Goal: Task Accomplishment & Management: Use online tool/utility

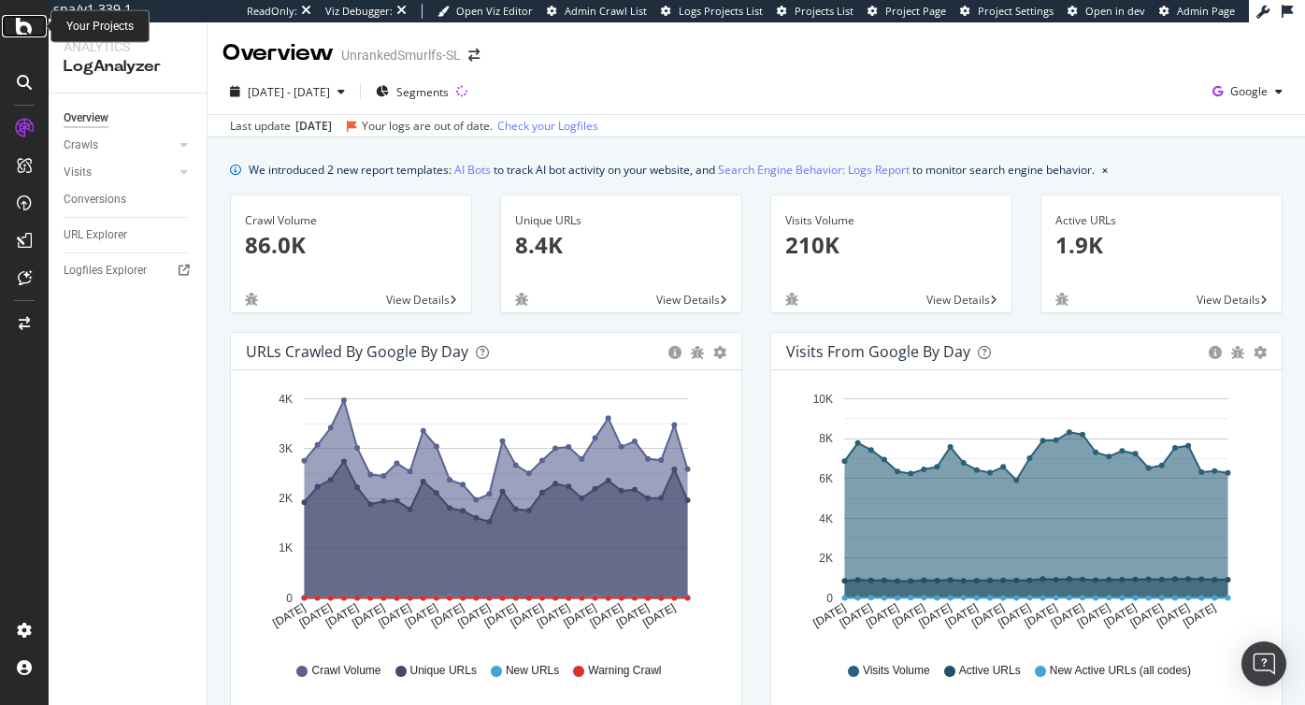
click at [17, 23] on icon at bounding box center [24, 26] width 17 height 22
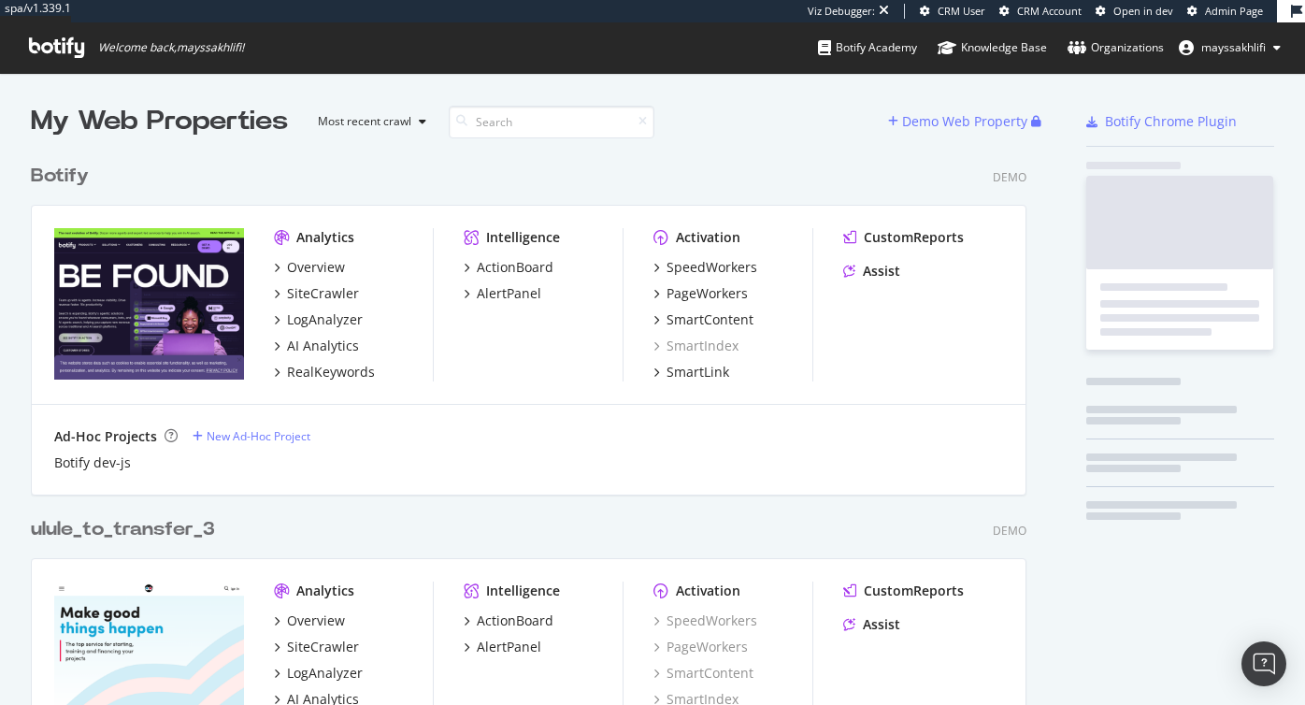
scroll to position [705, 1305]
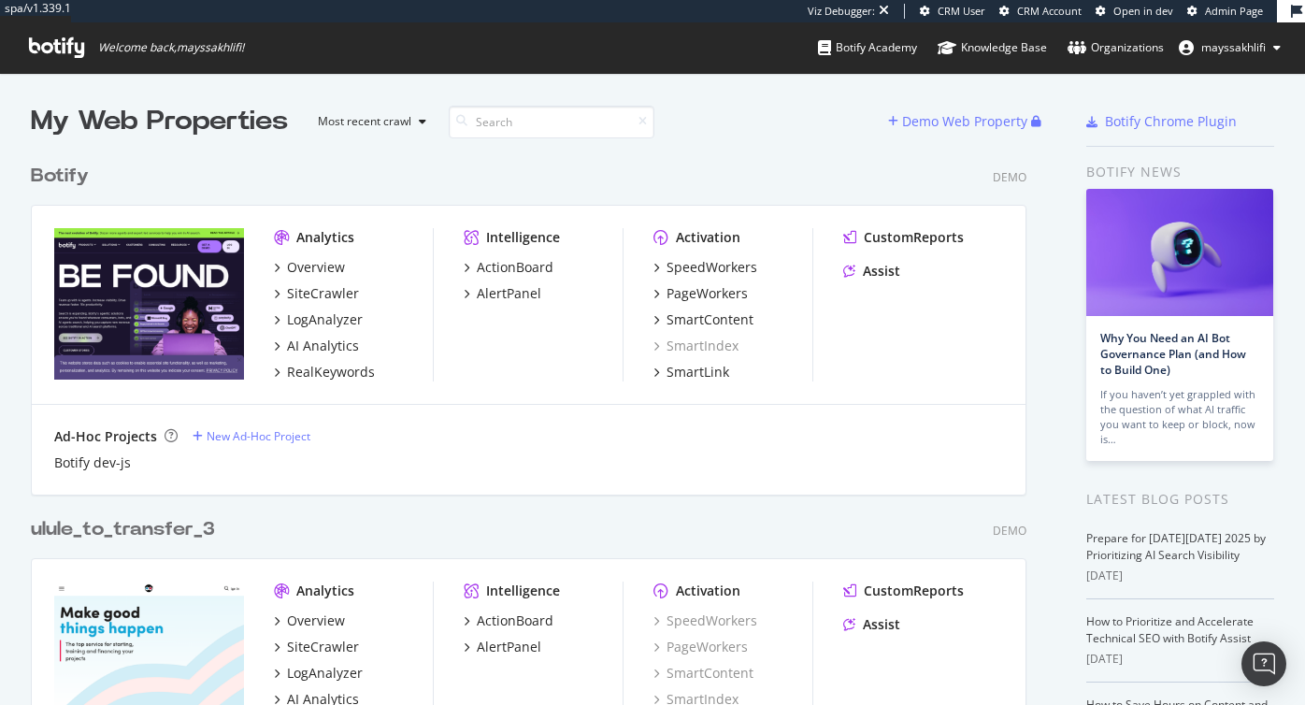
click at [58, 43] on icon at bounding box center [56, 47] width 55 height 21
click at [53, 52] on icon at bounding box center [56, 47] width 55 height 21
click at [1236, 43] on span "mayssakhlifi" at bounding box center [1233, 47] width 64 height 16
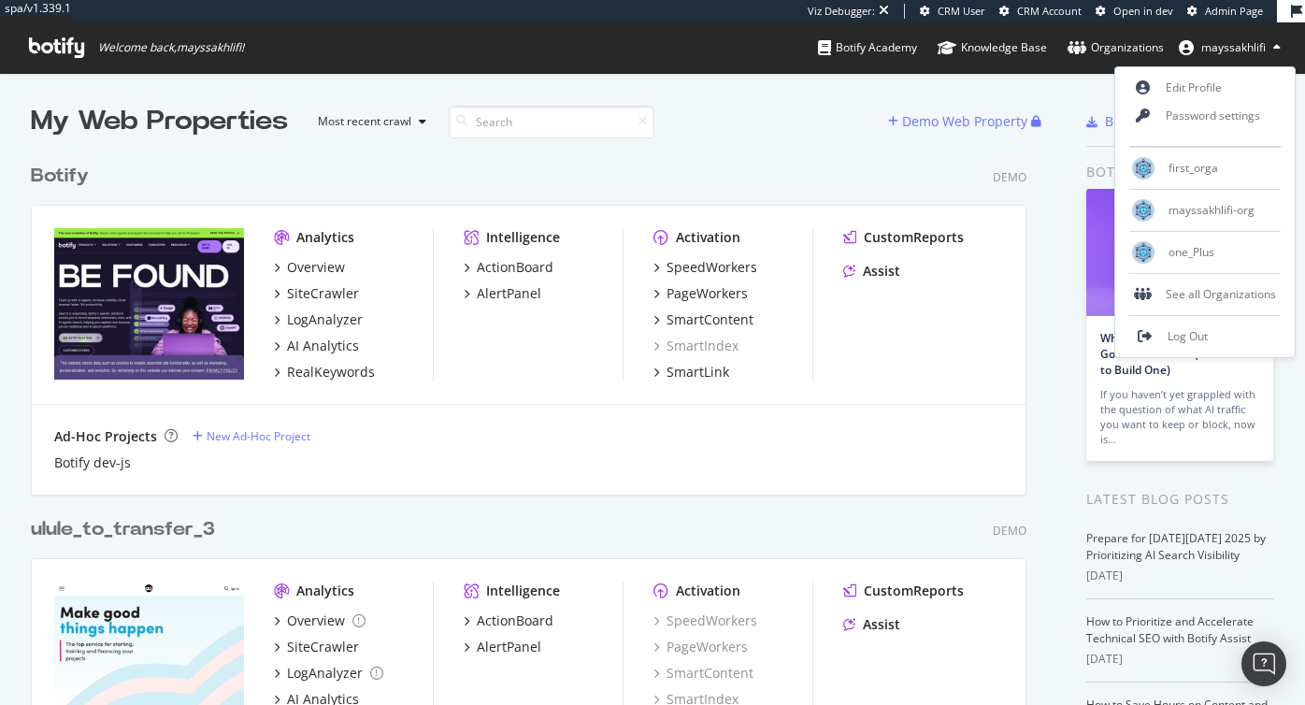
click at [1225, 7] on span "Admin Page" at bounding box center [1234, 11] width 58 height 14
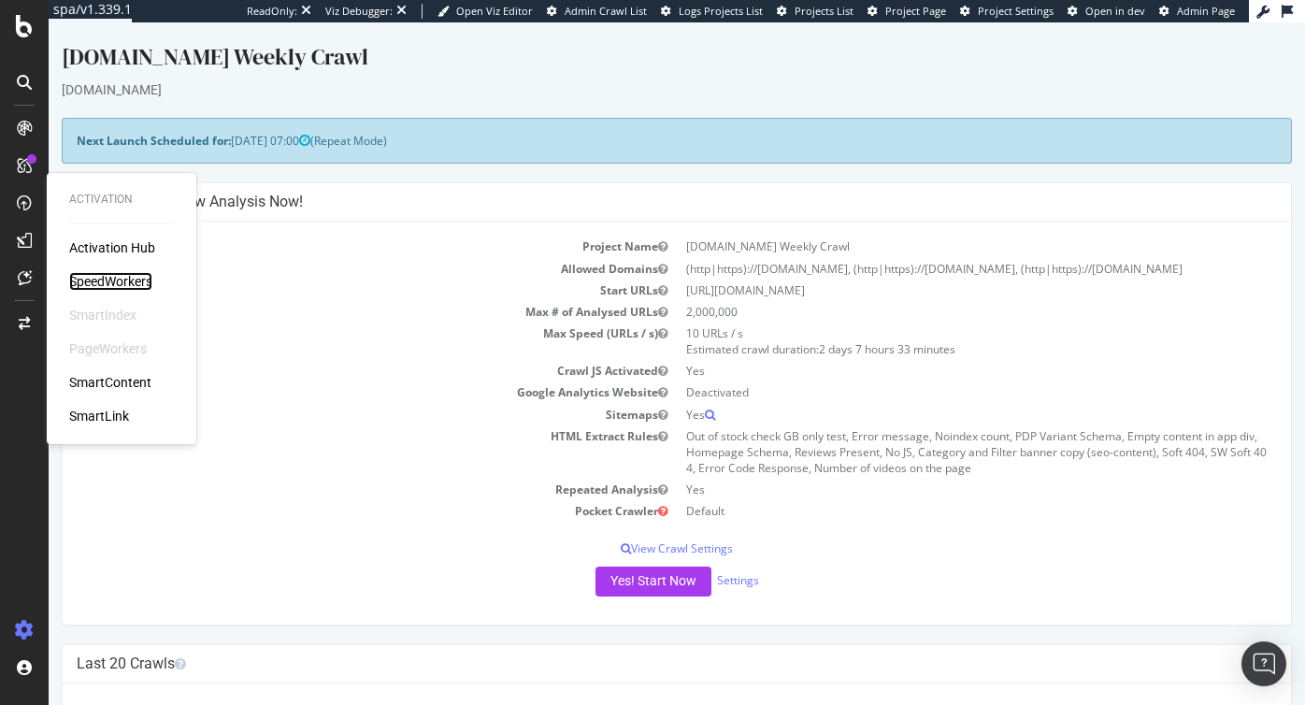
click at [117, 279] on div "SpeedWorkers" at bounding box center [110, 281] width 83 height 19
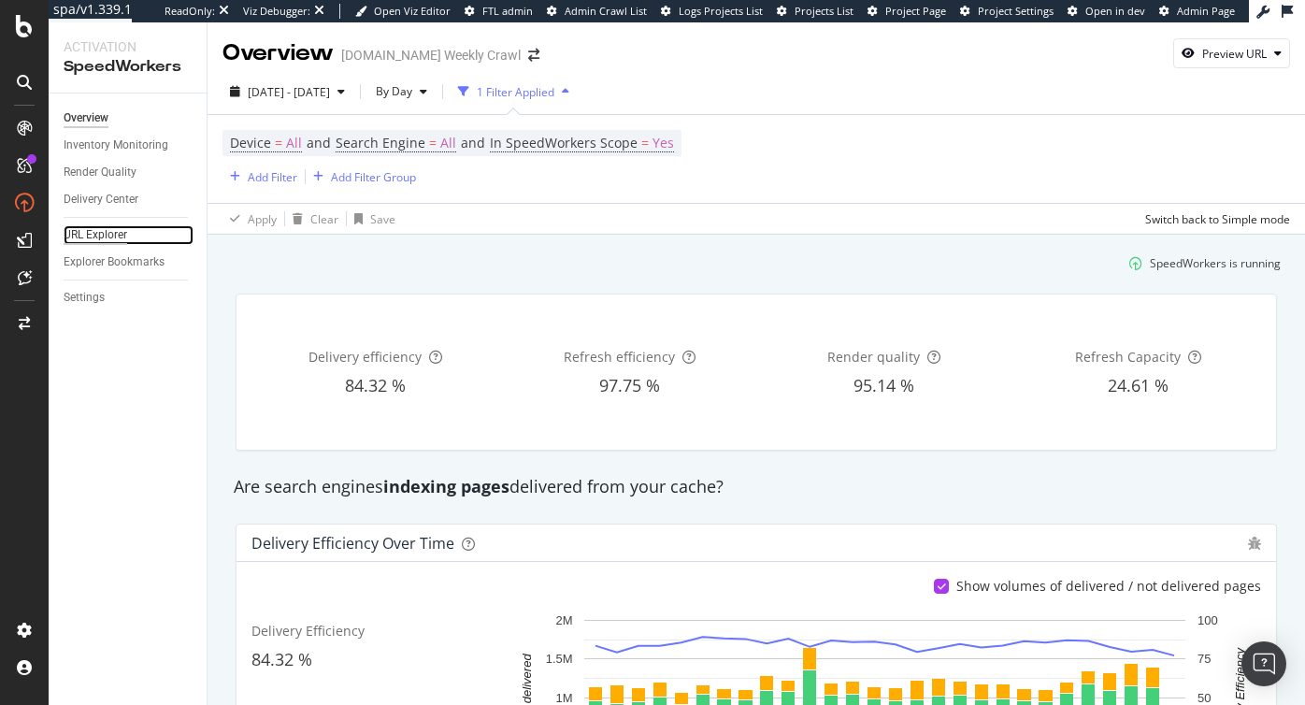
click at [90, 235] on div "URL Explorer" at bounding box center [96, 235] width 64 height 20
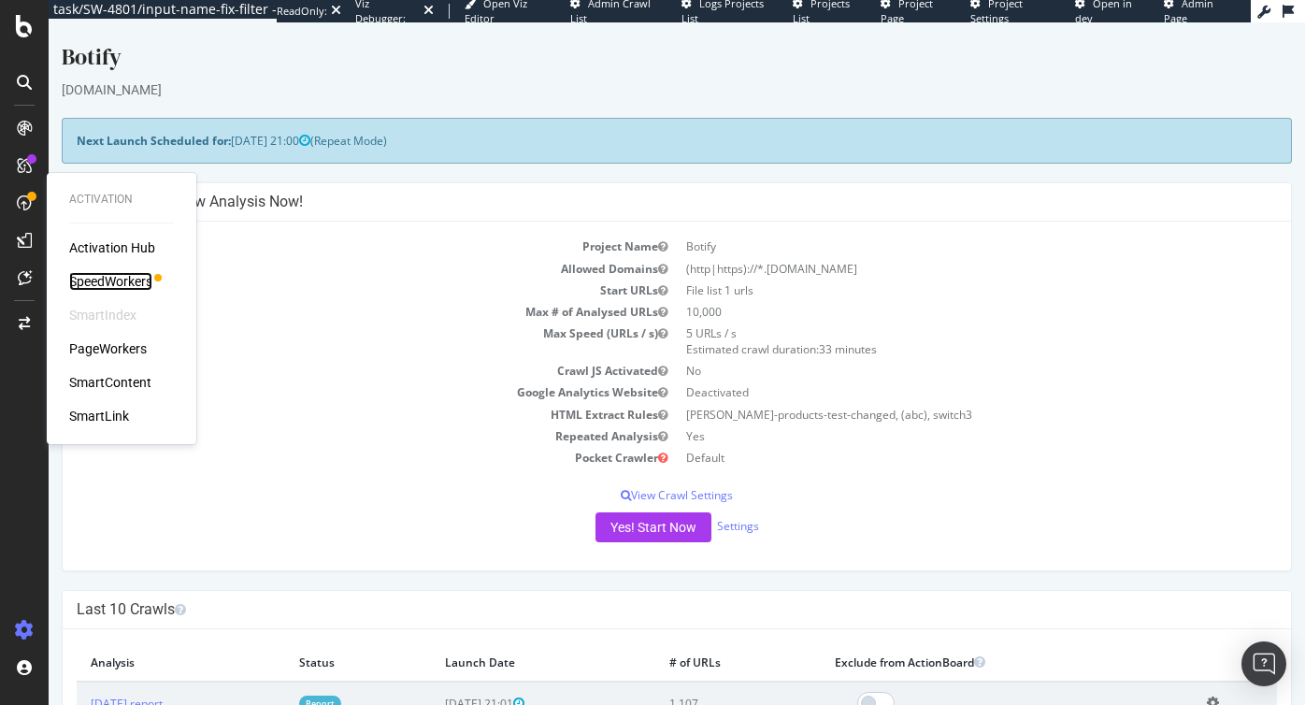
click at [114, 278] on div "SpeedWorkers" at bounding box center [110, 281] width 83 height 19
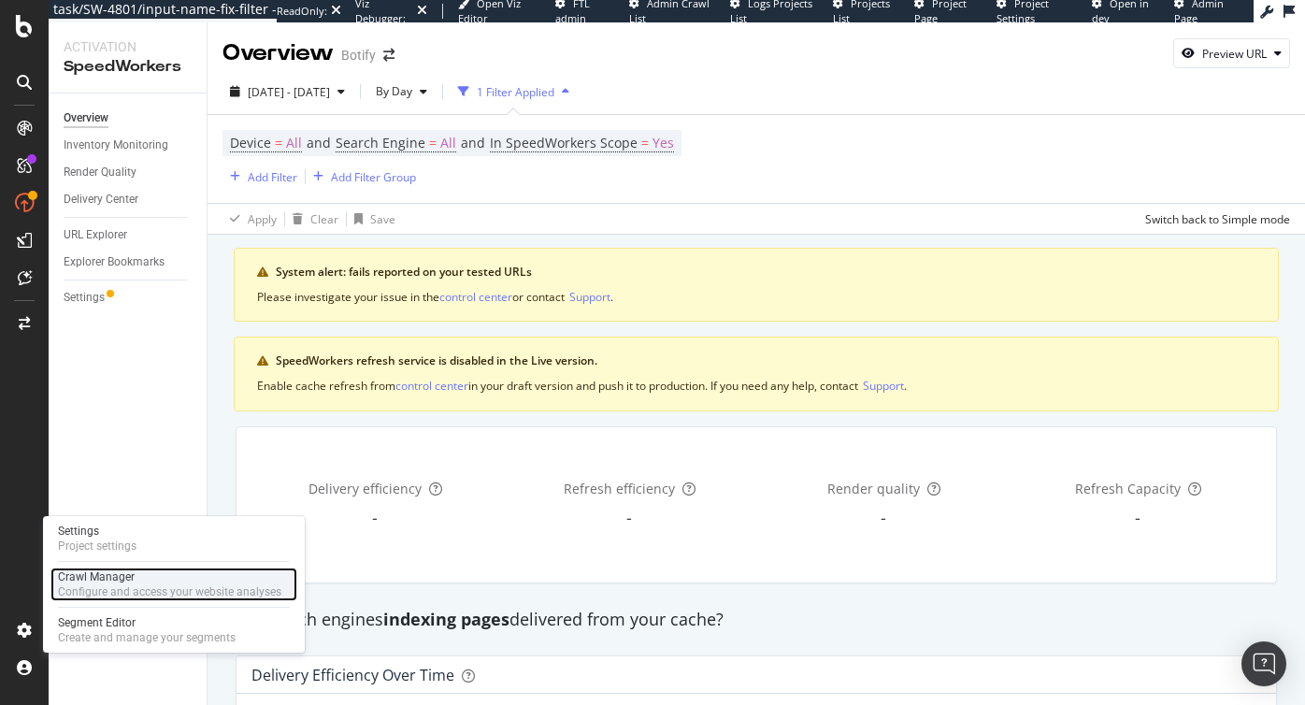
click at [105, 581] on div "Crawl Manager" at bounding box center [169, 576] width 223 height 15
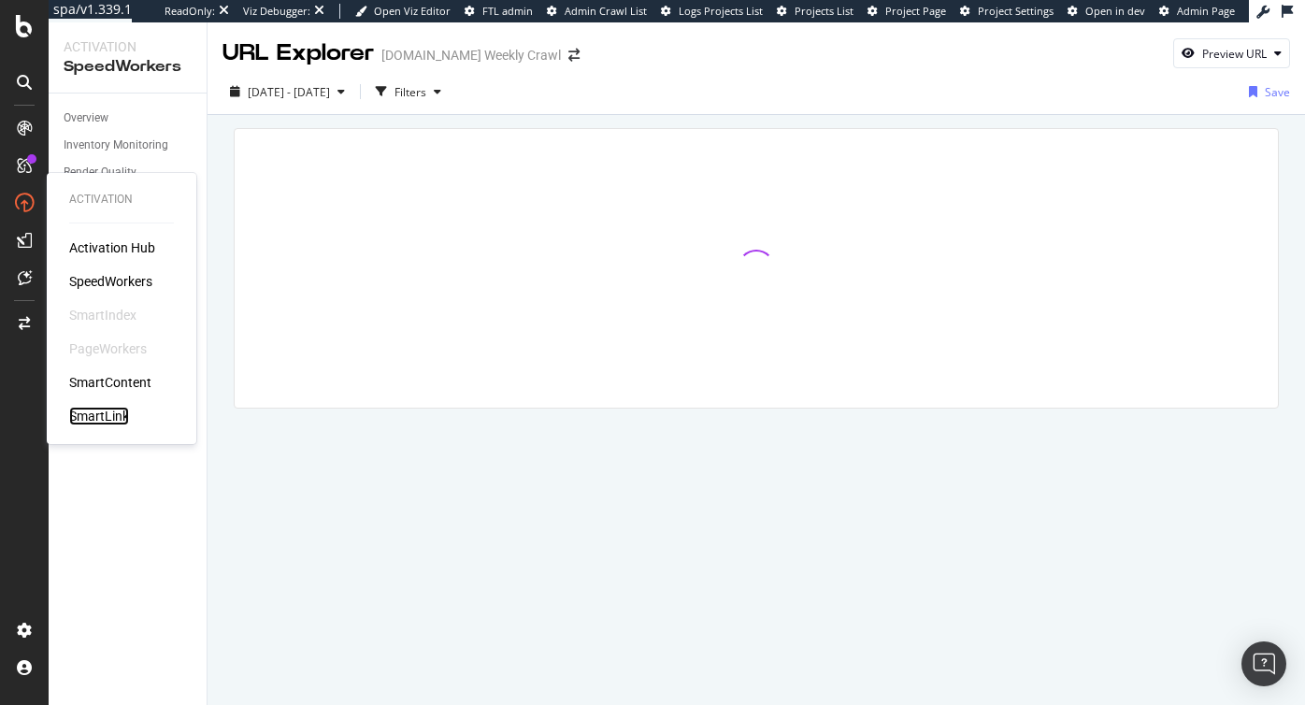
click at [92, 410] on div "SmartLink" at bounding box center [99, 416] width 60 height 19
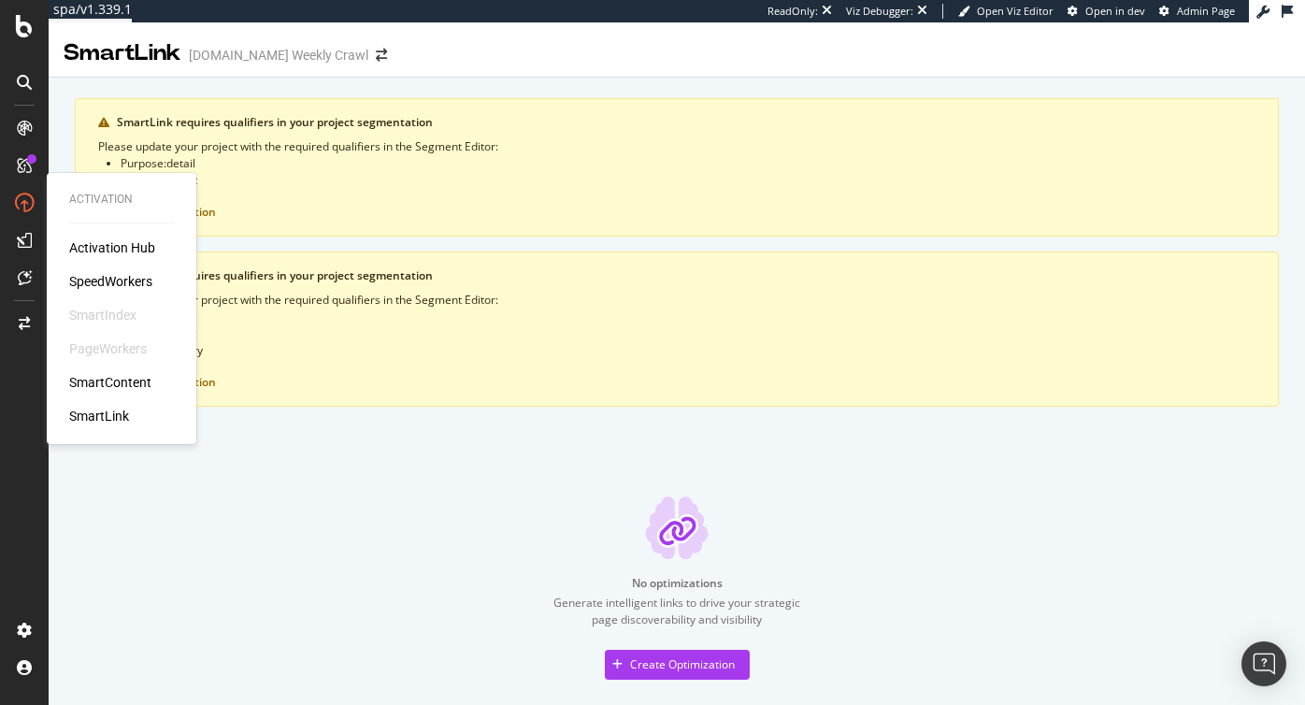
click at [113, 271] on div "Activation Hub SpeedWorkers SmartIndex PageWorkers SmartContent SmartLink" at bounding box center [121, 331] width 105 height 187
click at [102, 279] on div "SpeedWorkers" at bounding box center [110, 281] width 83 height 19
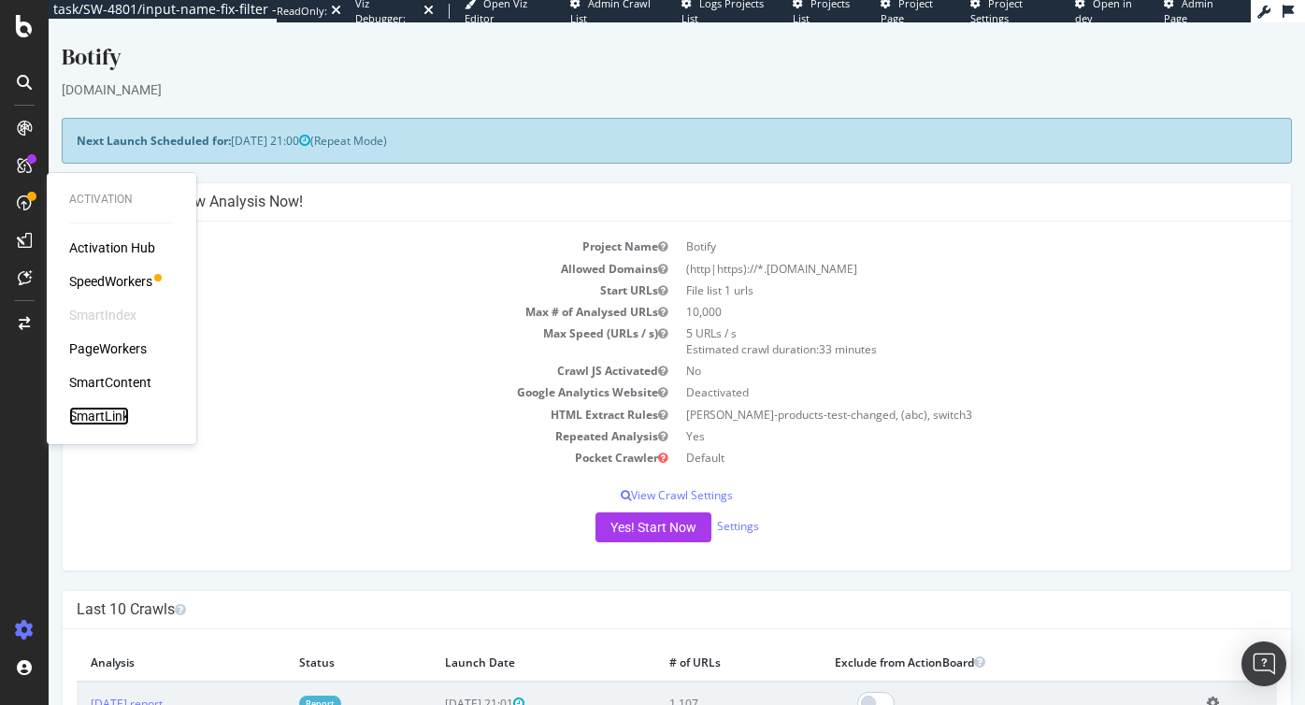
click at [97, 415] on div "SmartLink" at bounding box center [99, 416] width 60 height 19
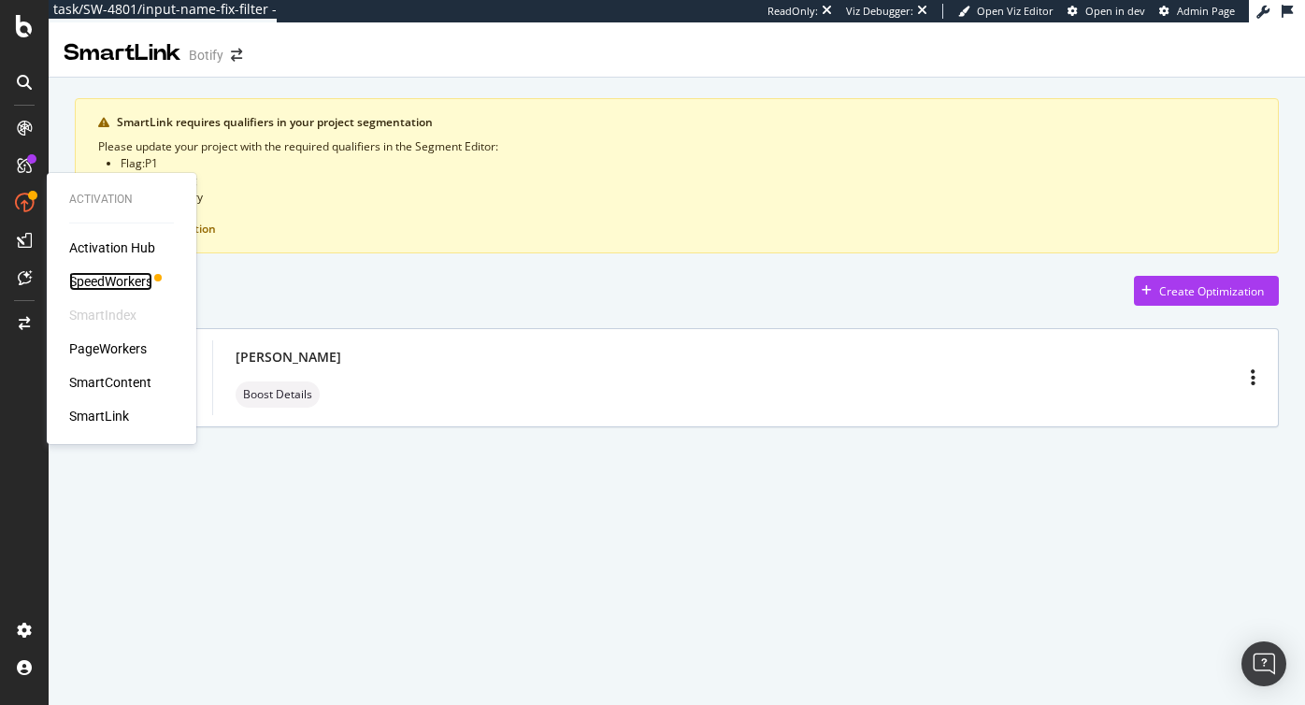
click at [109, 278] on div "SpeedWorkers" at bounding box center [110, 281] width 83 height 19
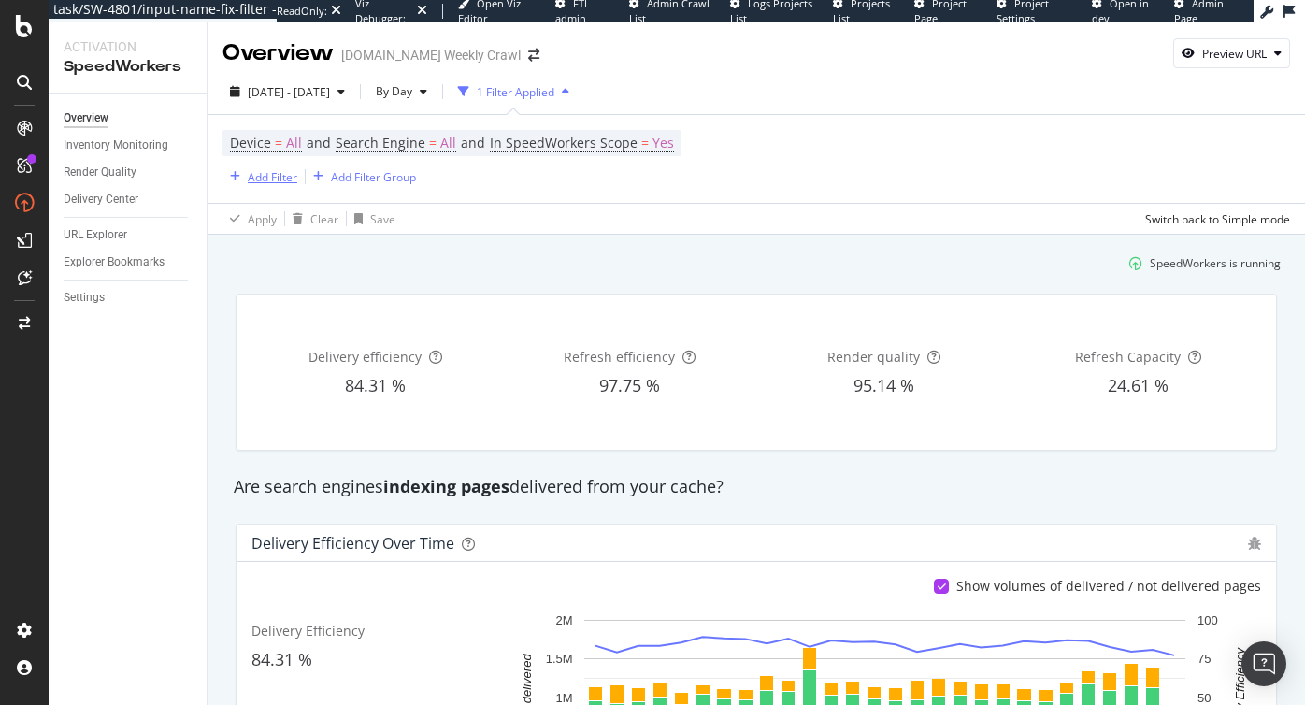
click at [261, 169] on div "Add Filter" at bounding box center [273, 177] width 50 height 16
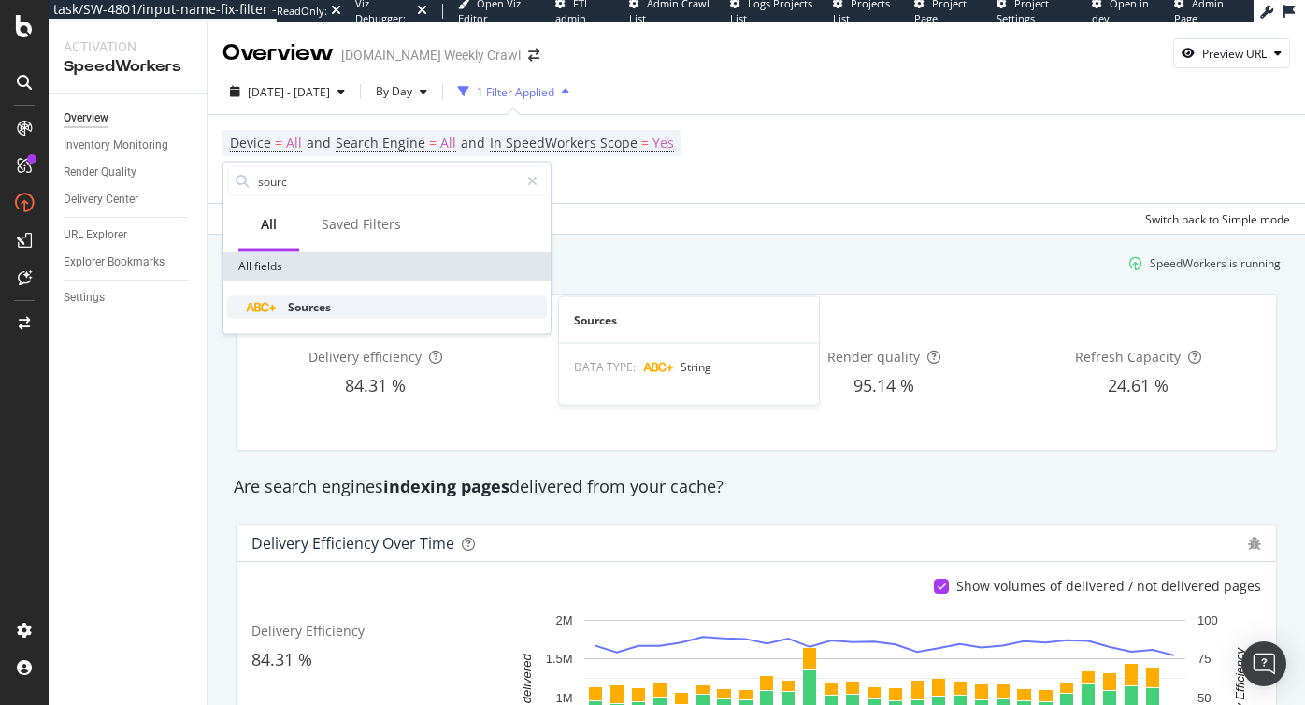
type input "sourc"
click at [311, 306] on span "Sources" at bounding box center [309, 307] width 43 height 16
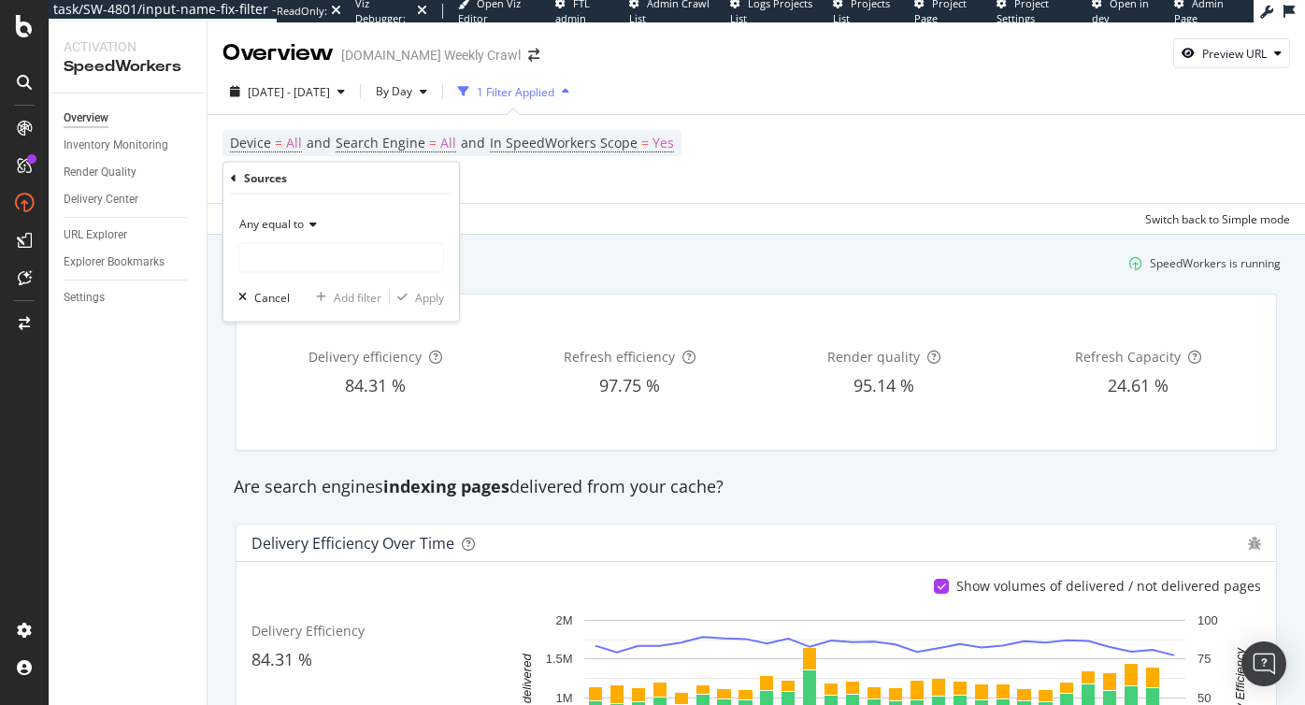
click at [294, 226] on span "Any equal to" at bounding box center [271, 224] width 64 height 16
click at [293, 221] on span "Any equal to" at bounding box center [271, 224] width 64 height 16
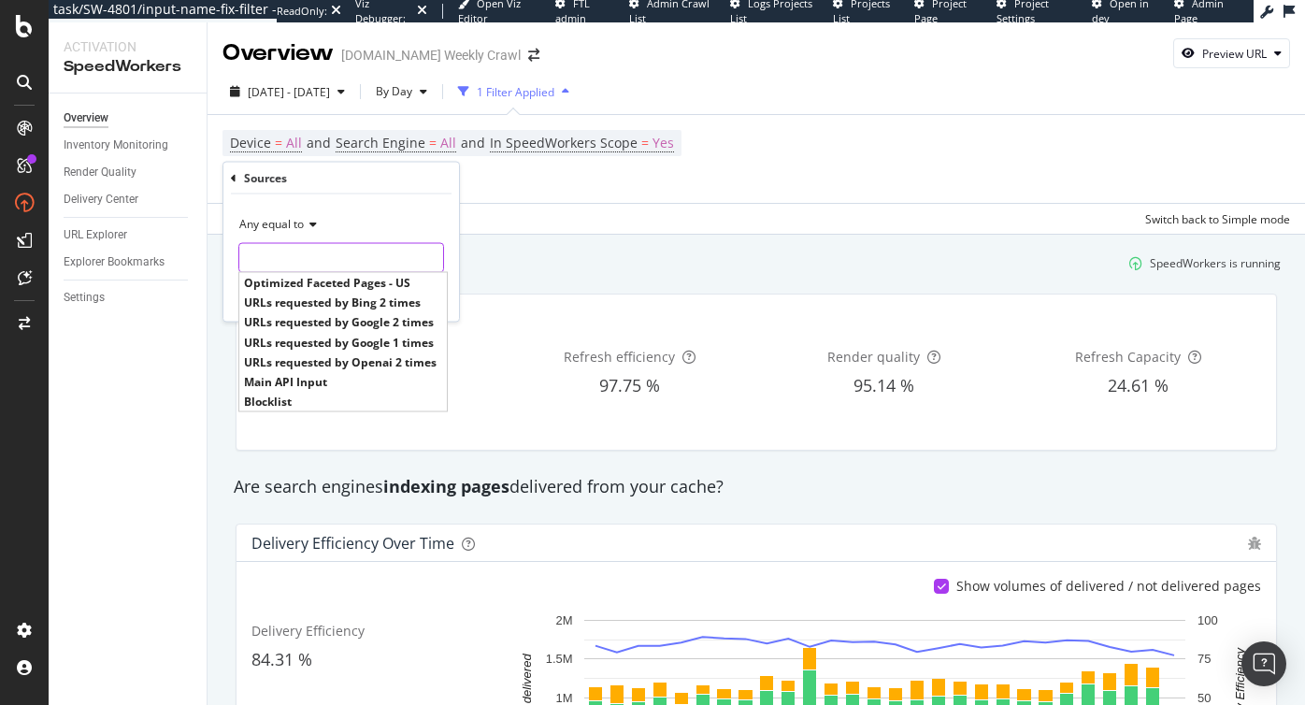
click at [288, 255] on input "text" at bounding box center [341, 258] width 204 height 30
click at [188, 342] on div "Overview Inventory Monitoring Render Quality Delivery Center URL Explorer Explo…" at bounding box center [128, 398] width 158 height 611
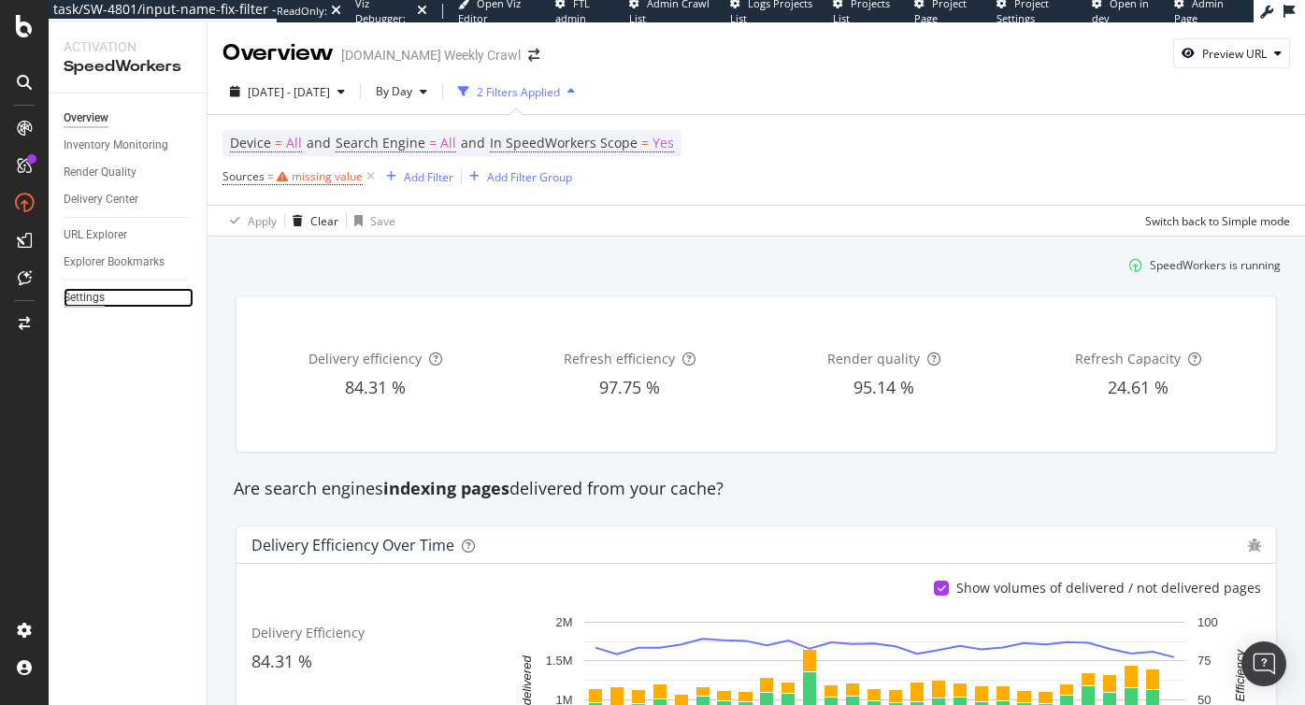
click at [88, 293] on div "Settings" at bounding box center [84, 298] width 41 height 20
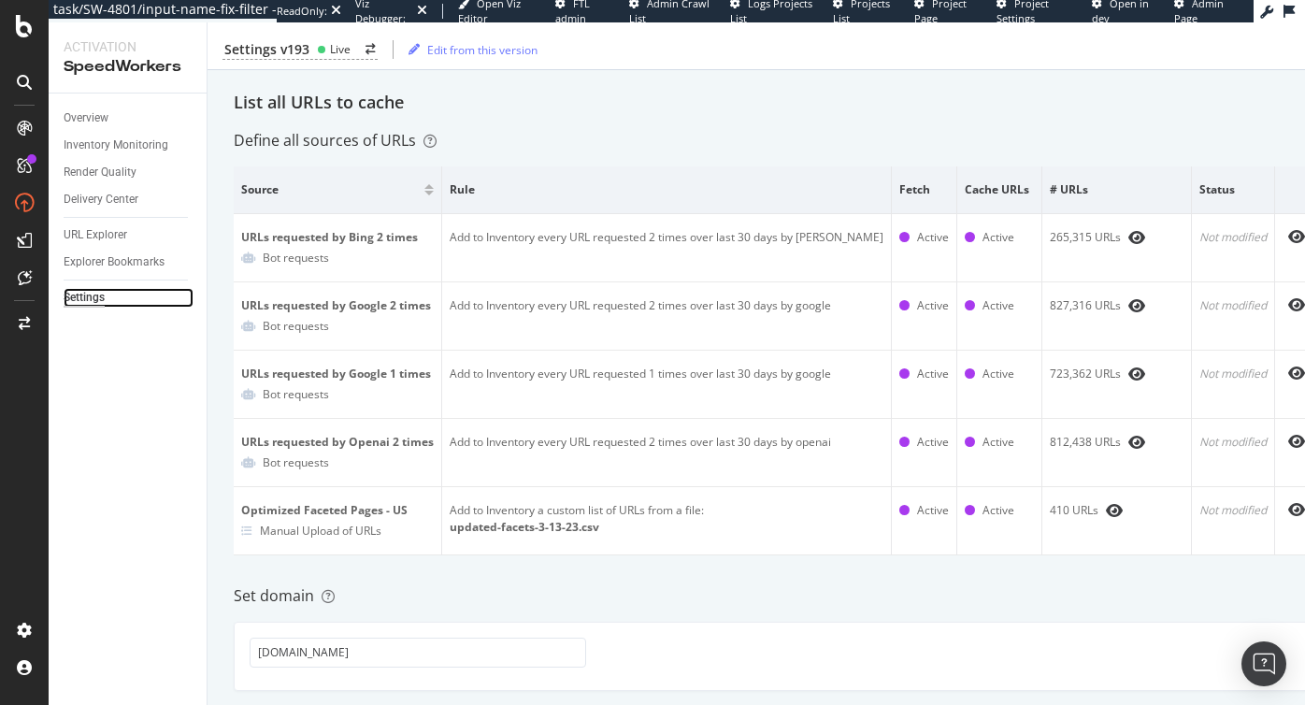
scroll to position [95, 0]
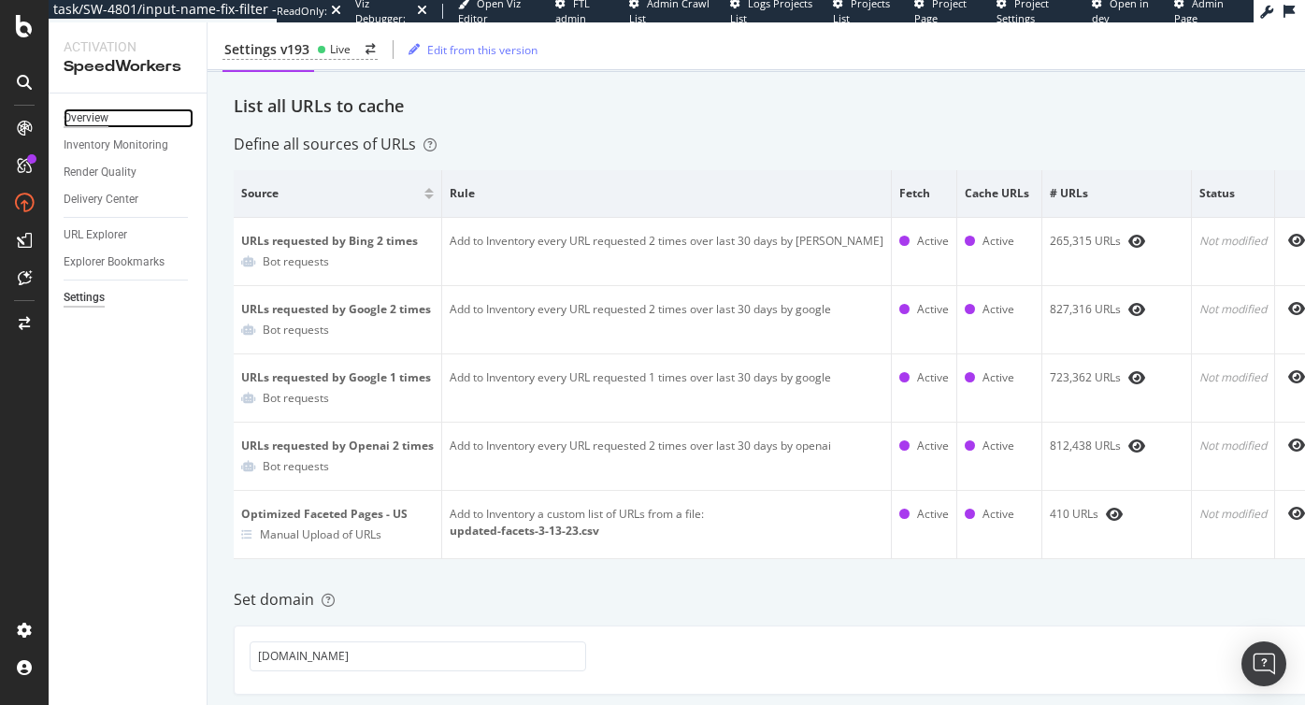
click at [100, 119] on div "Overview" at bounding box center [86, 118] width 45 height 20
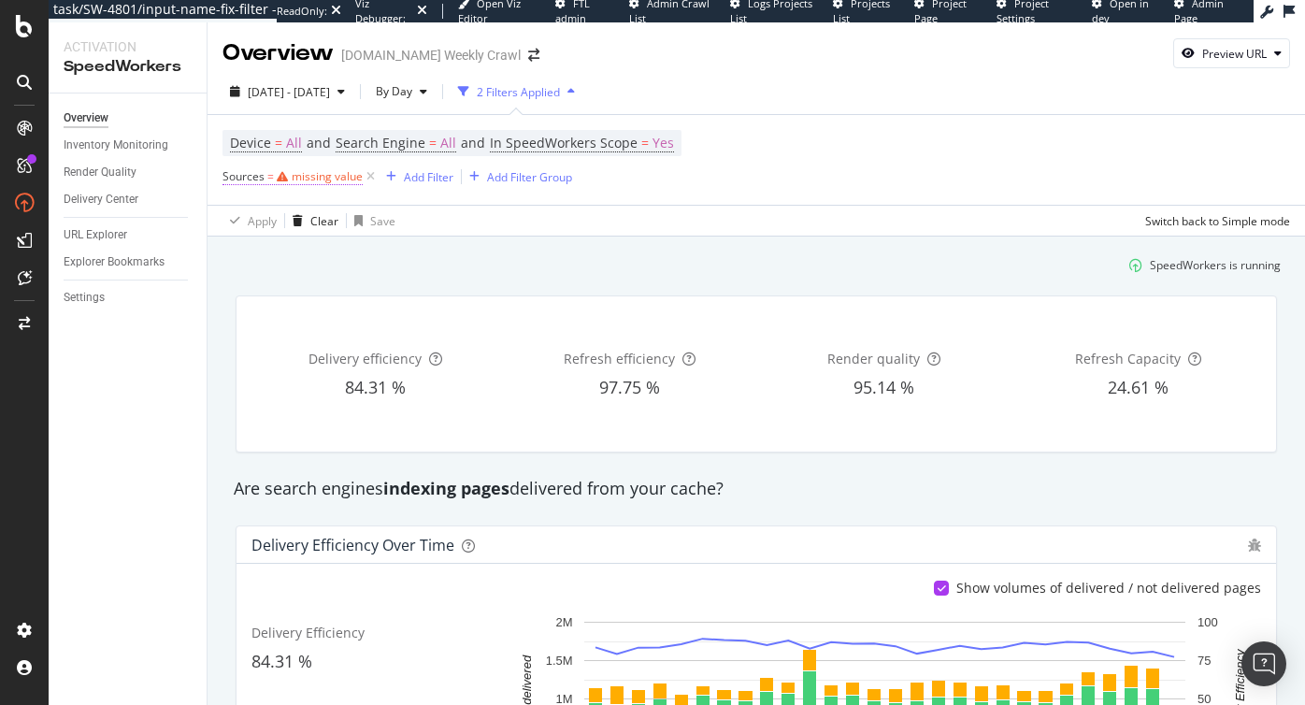
click at [295, 171] on div "missing value" at bounding box center [327, 176] width 71 height 16
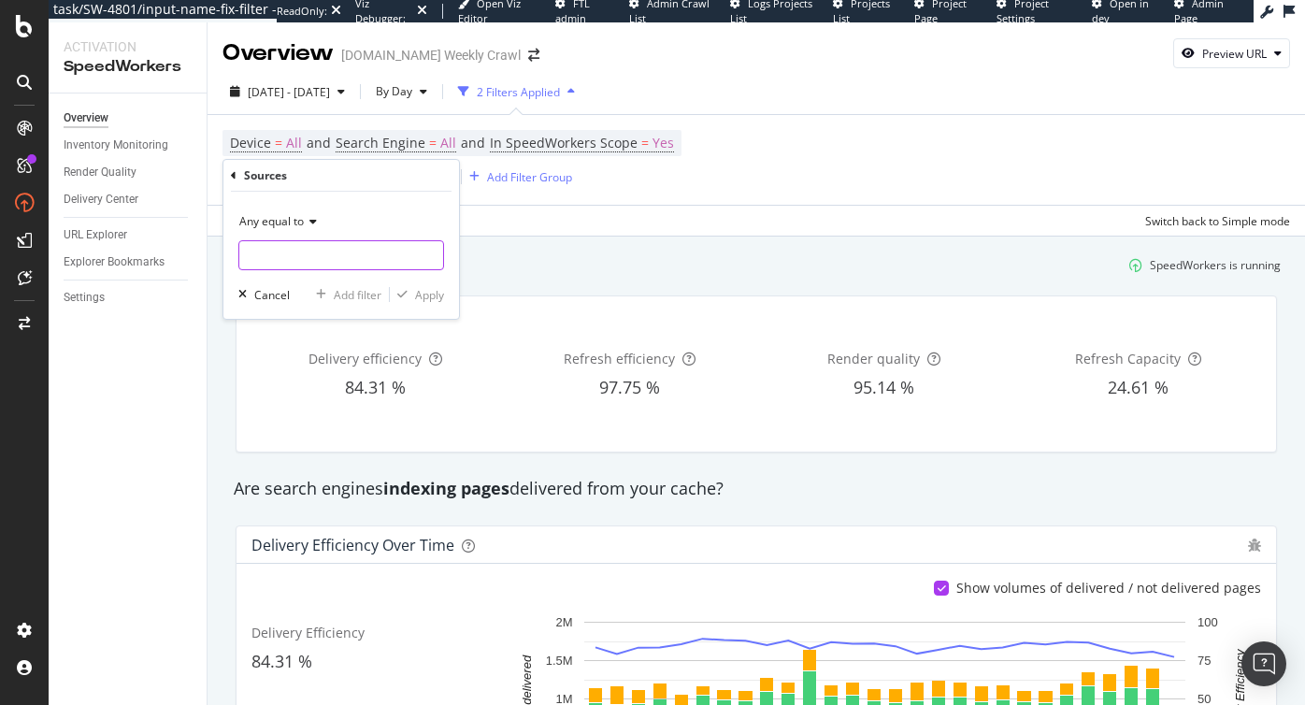
click at [289, 259] on input "text" at bounding box center [341, 255] width 204 height 30
type input "b"
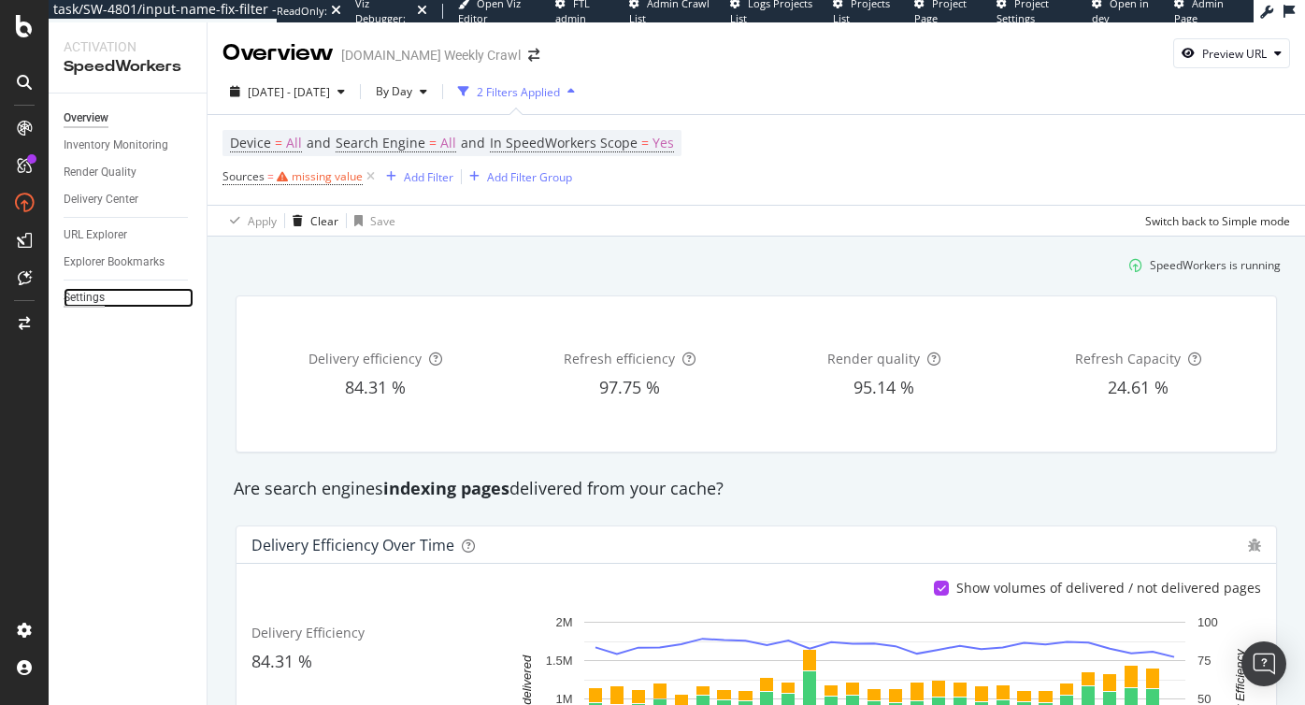
click at [91, 295] on div "Settings" at bounding box center [84, 298] width 41 height 20
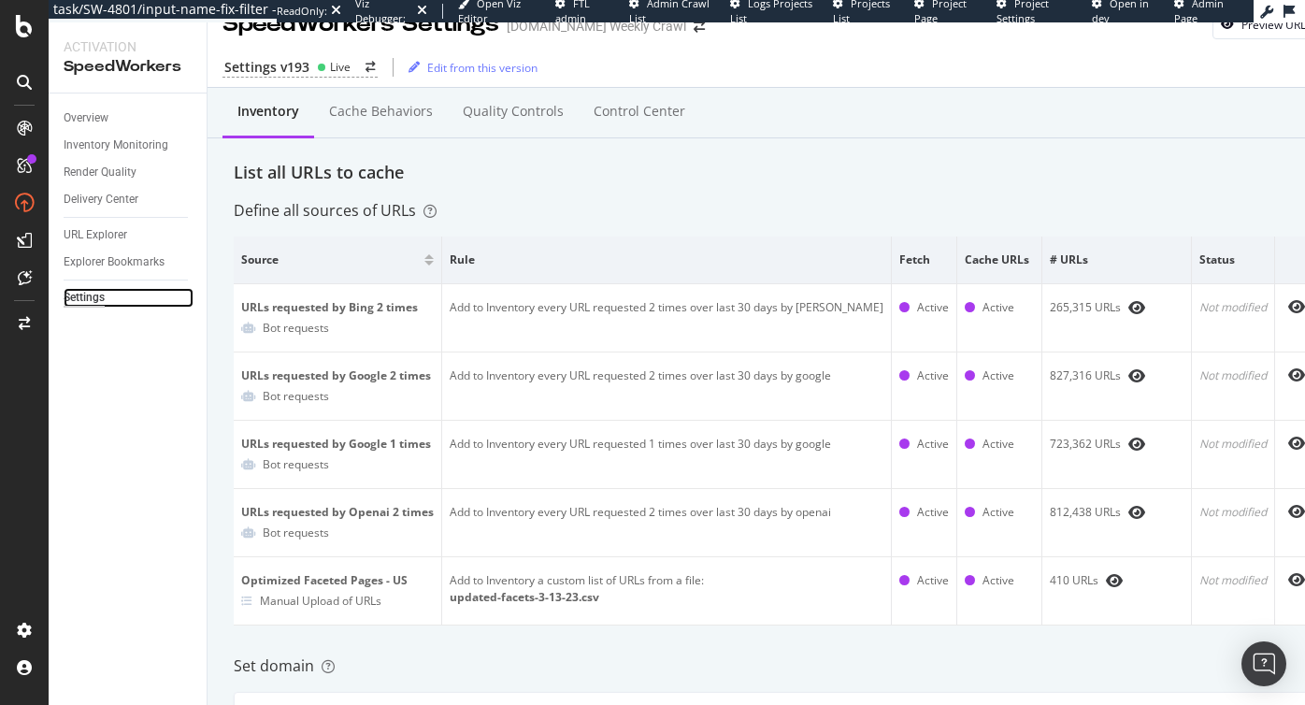
scroll to position [36, 0]
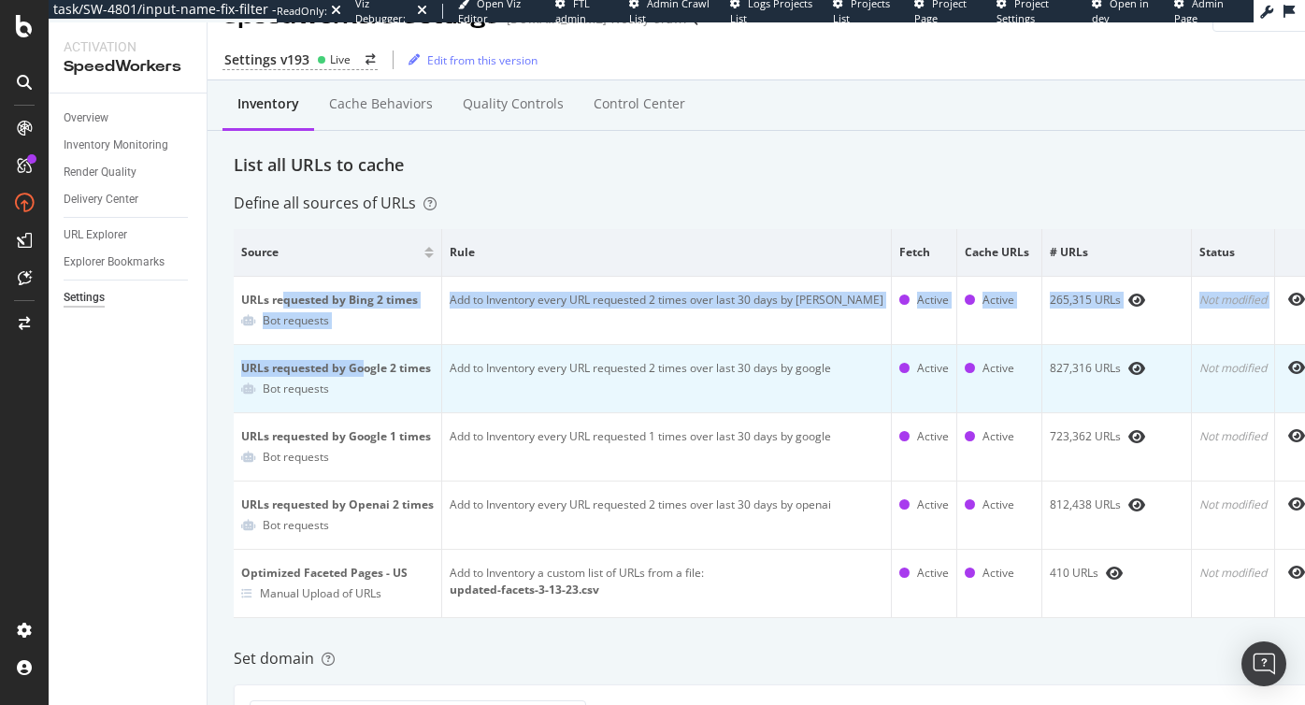
drag, startPoint x: 286, startPoint y: 299, endPoint x: 364, endPoint y: 367, distance: 104.0
click at [364, 367] on tbody "URLs requested by Bing 2 times Bot requests Add to Inventory every URL requeste…" at bounding box center [776, 447] width 1084 height 341
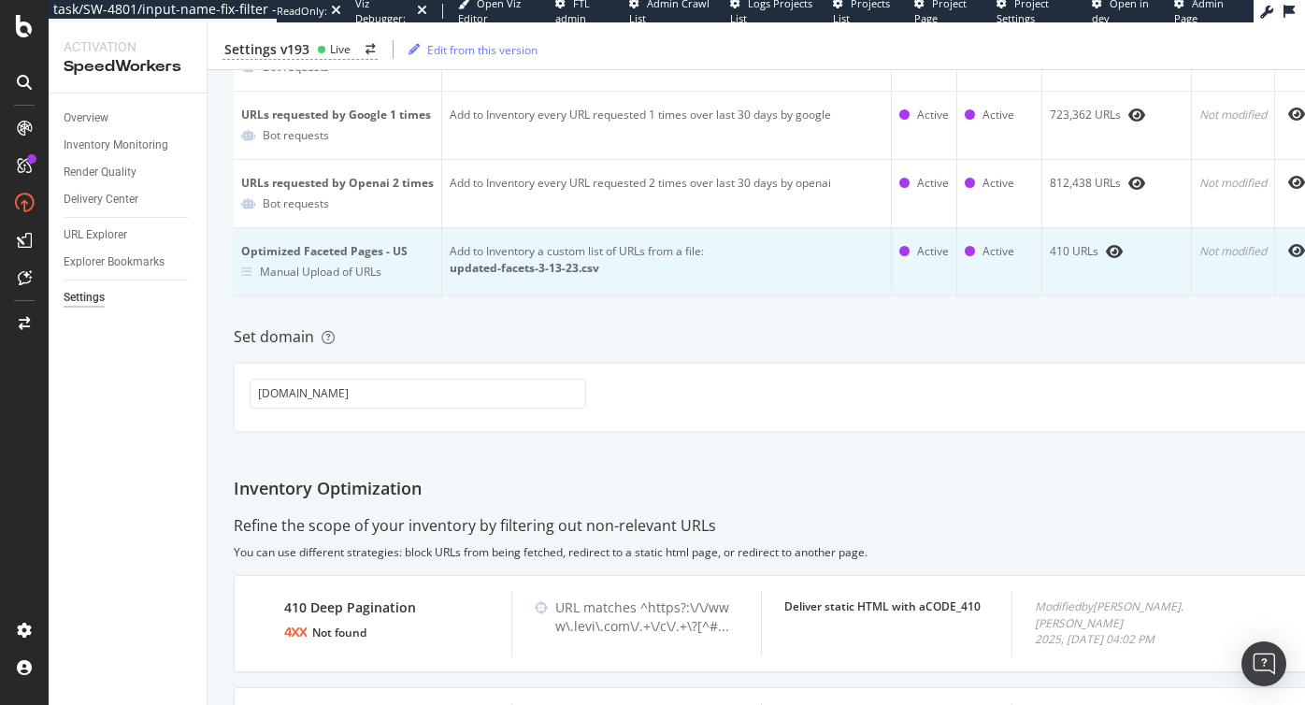
scroll to position [0, 0]
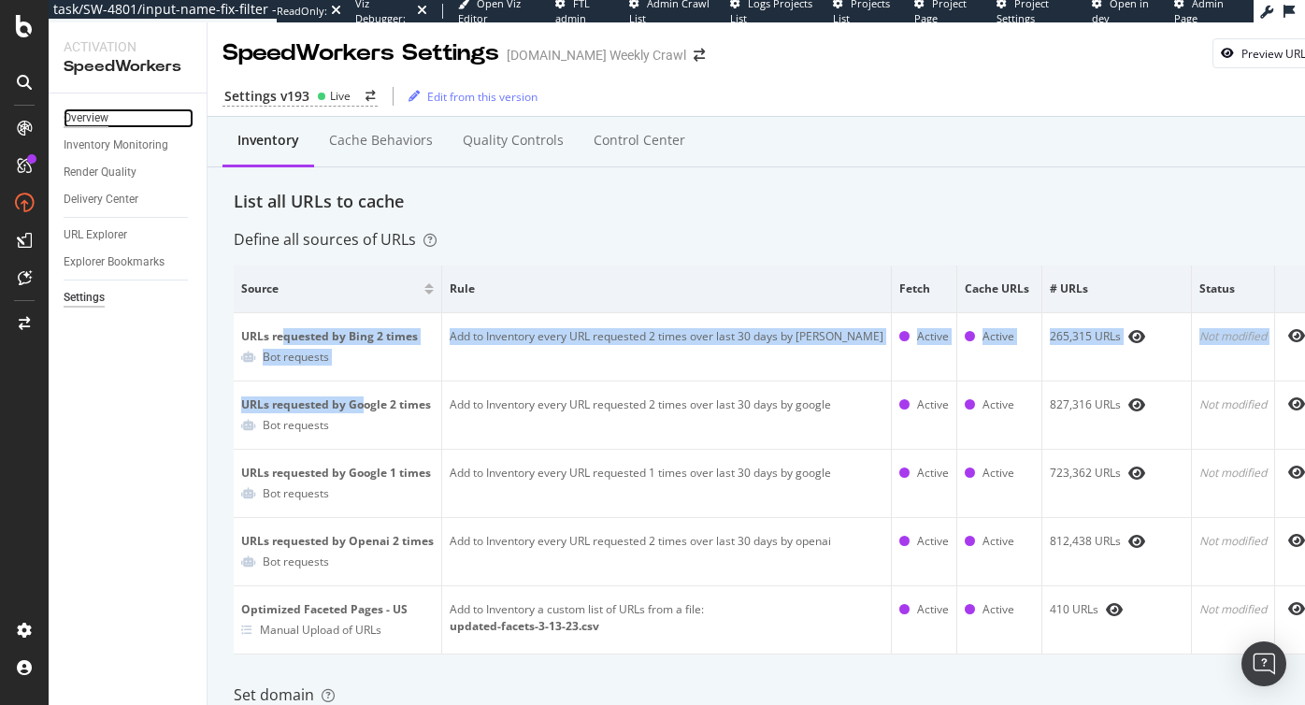
click at [86, 114] on div "Overview" at bounding box center [86, 118] width 45 height 20
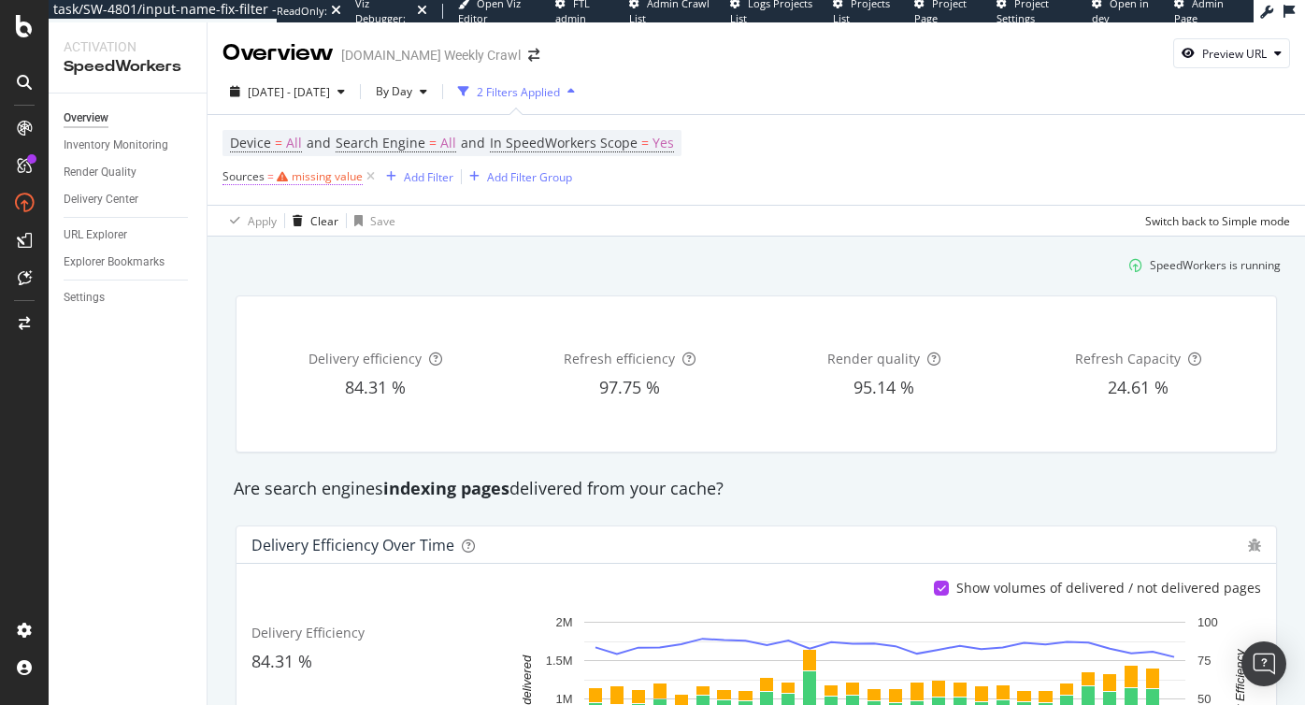
click at [317, 179] on div "missing value" at bounding box center [327, 176] width 71 height 16
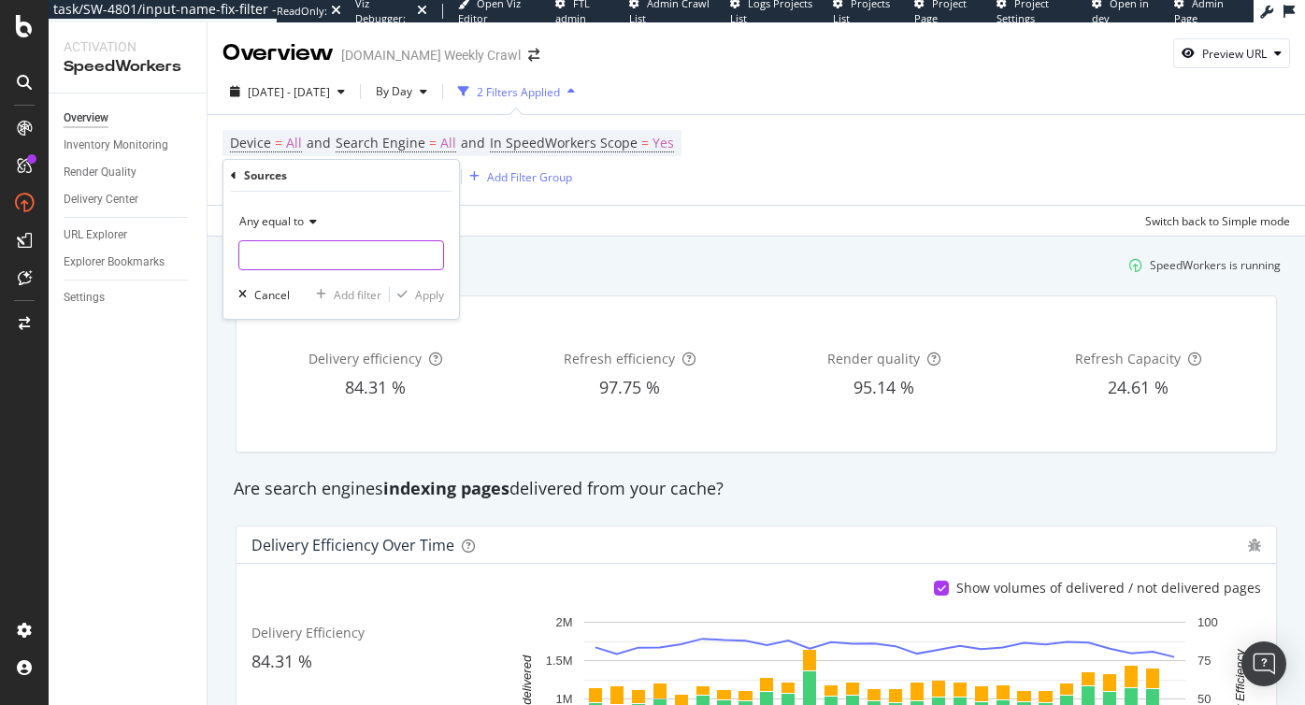
click at [297, 245] on input "text" at bounding box center [341, 255] width 204 height 30
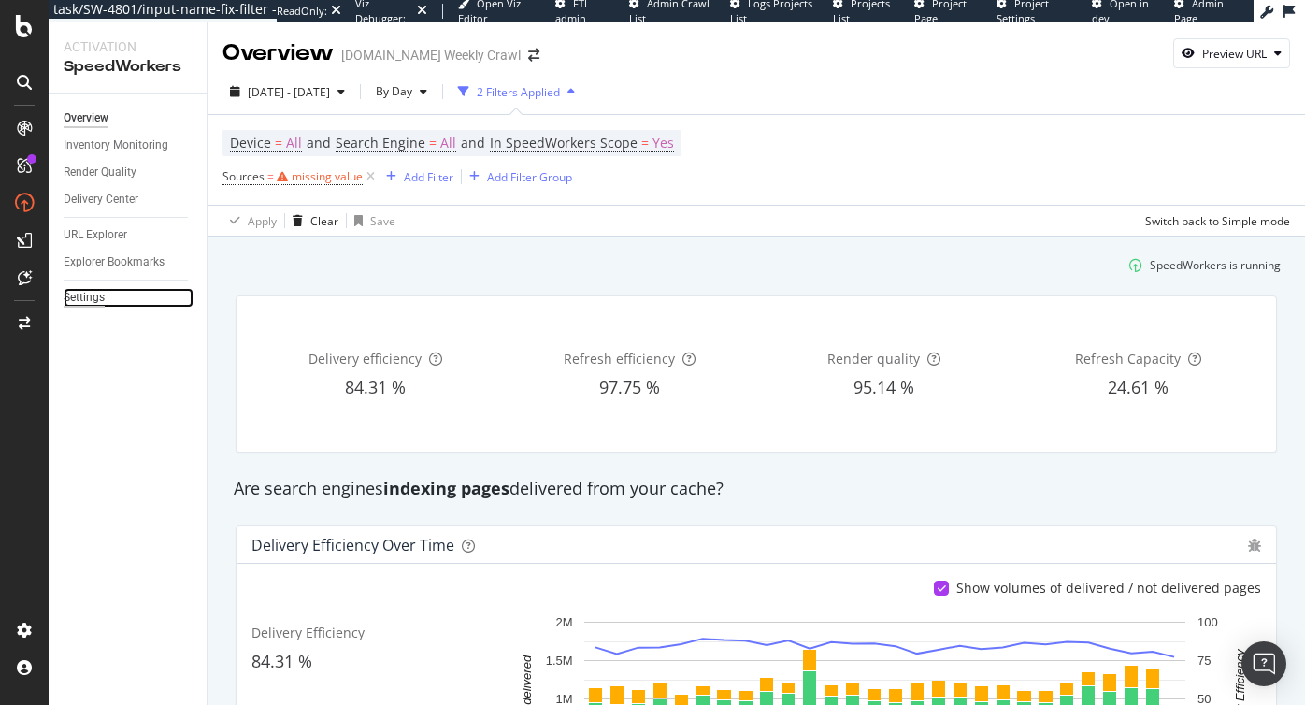
click at [86, 303] on div "Settings" at bounding box center [84, 298] width 41 height 20
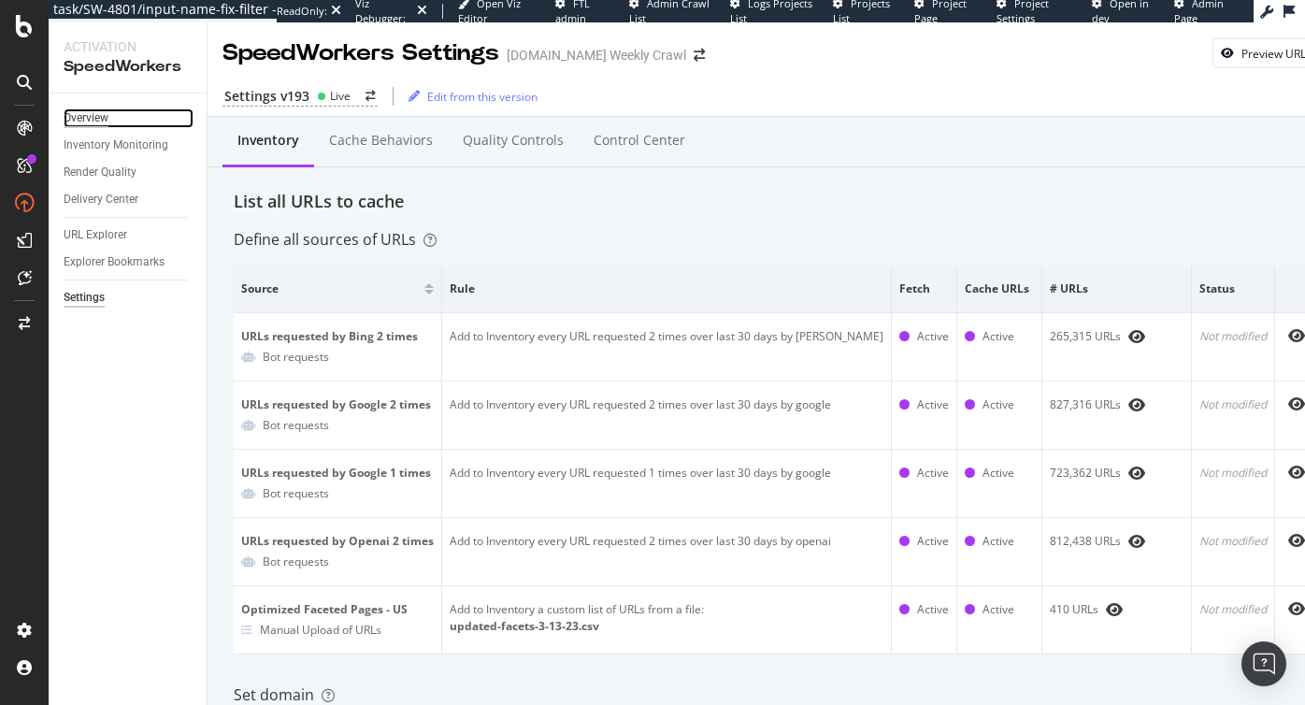
click at [84, 116] on div "Overview" at bounding box center [86, 118] width 45 height 20
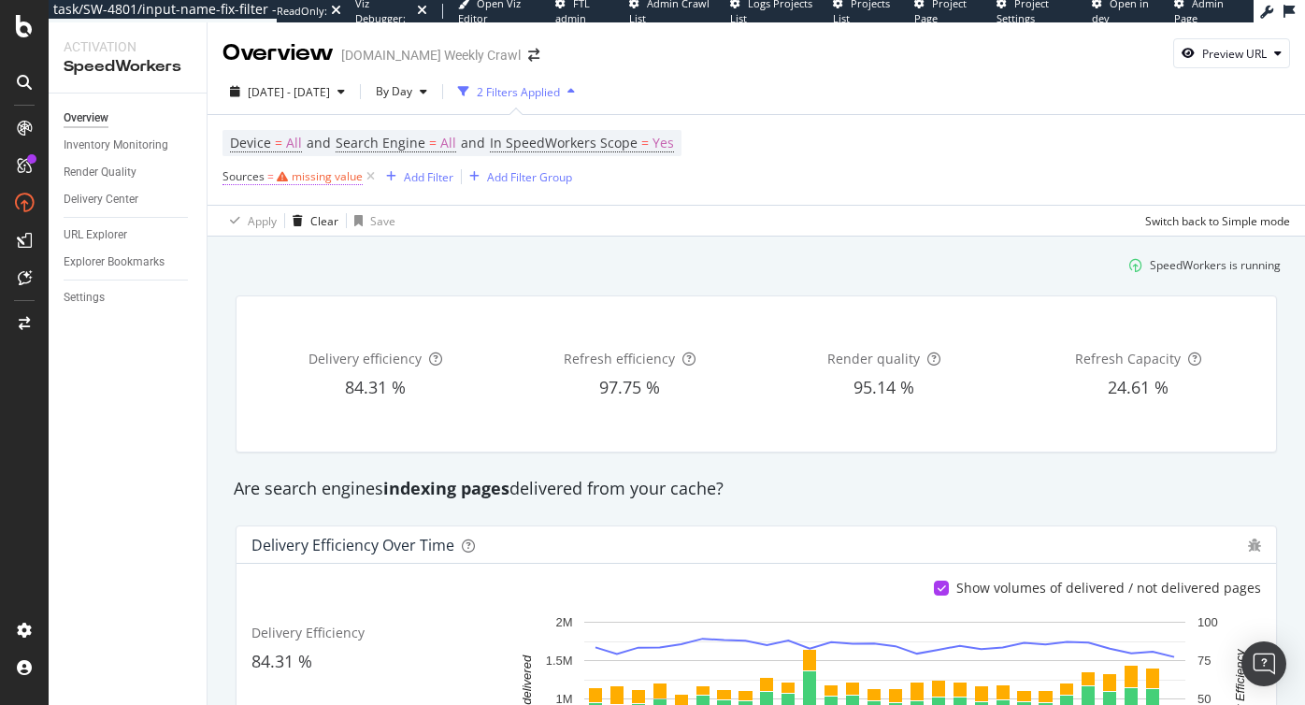
click at [321, 177] on div "missing value" at bounding box center [327, 176] width 71 height 16
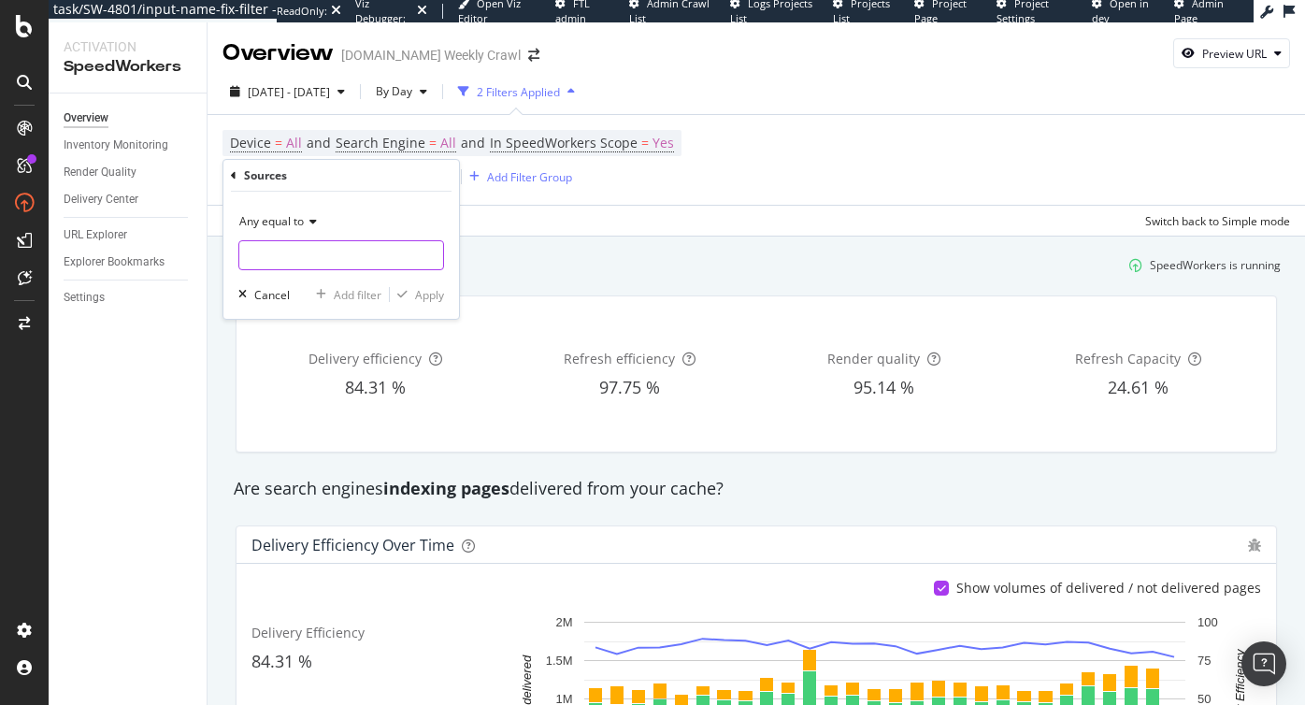
click at [306, 249] on input "text" at bounding box center [341, 255] width 204 height 30
click at [340, 251] on input "text" at bounding box center [341, 255] width 204 height 30
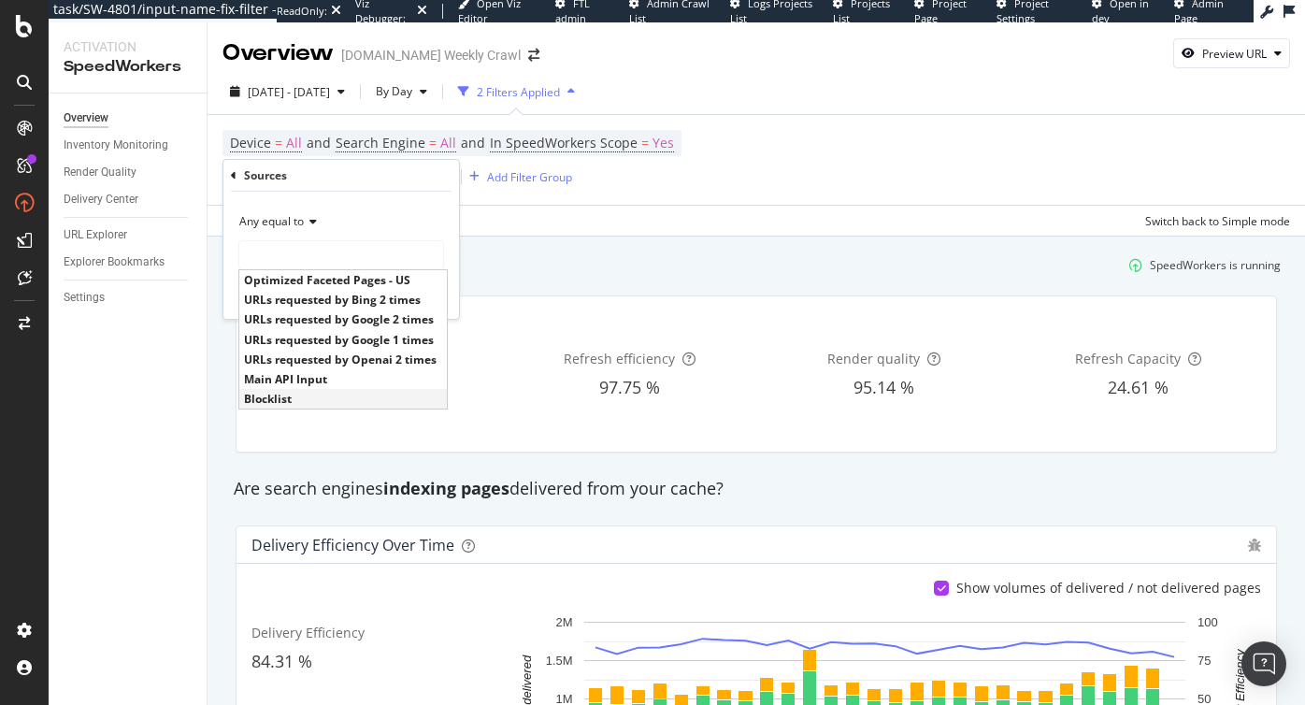
click at [276, 397] on span "Blocklist" at bounding box center [343, 399] width 198 height 16
type input "Blocklist"
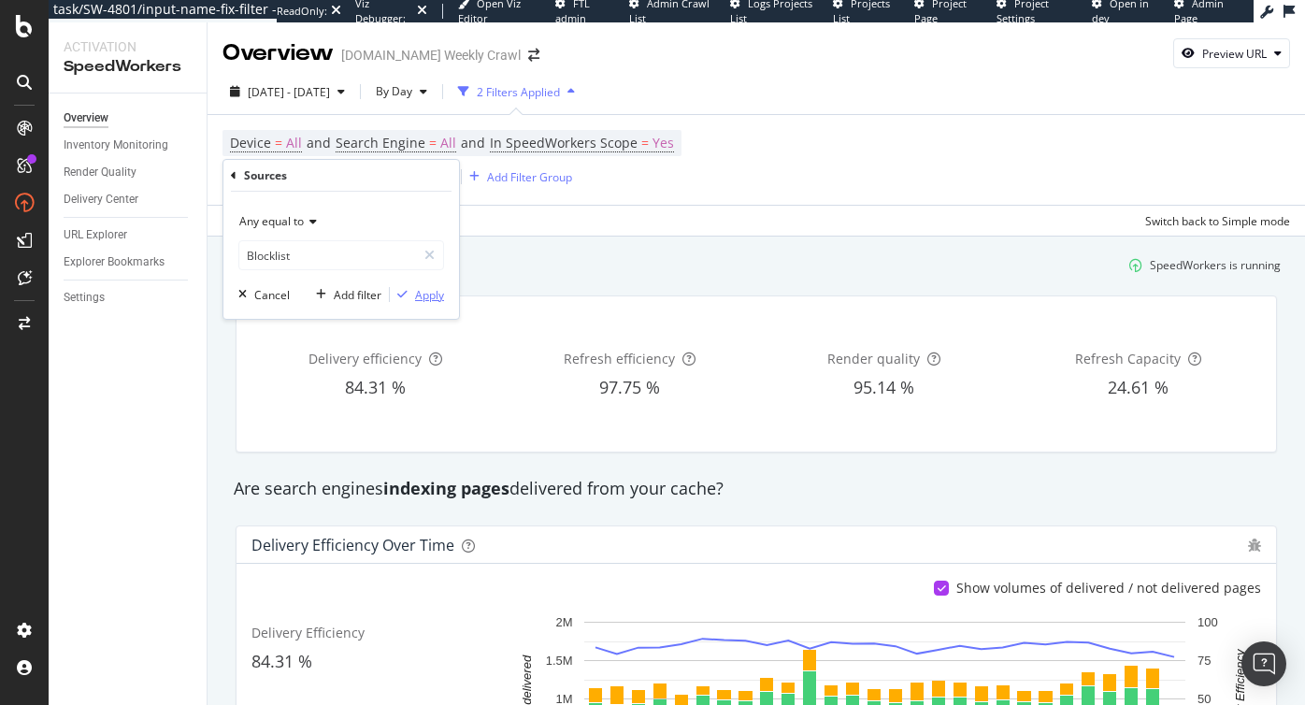
click at [426, 295] on div "Apply" at bounding box center [429, 295] width 29 height 16
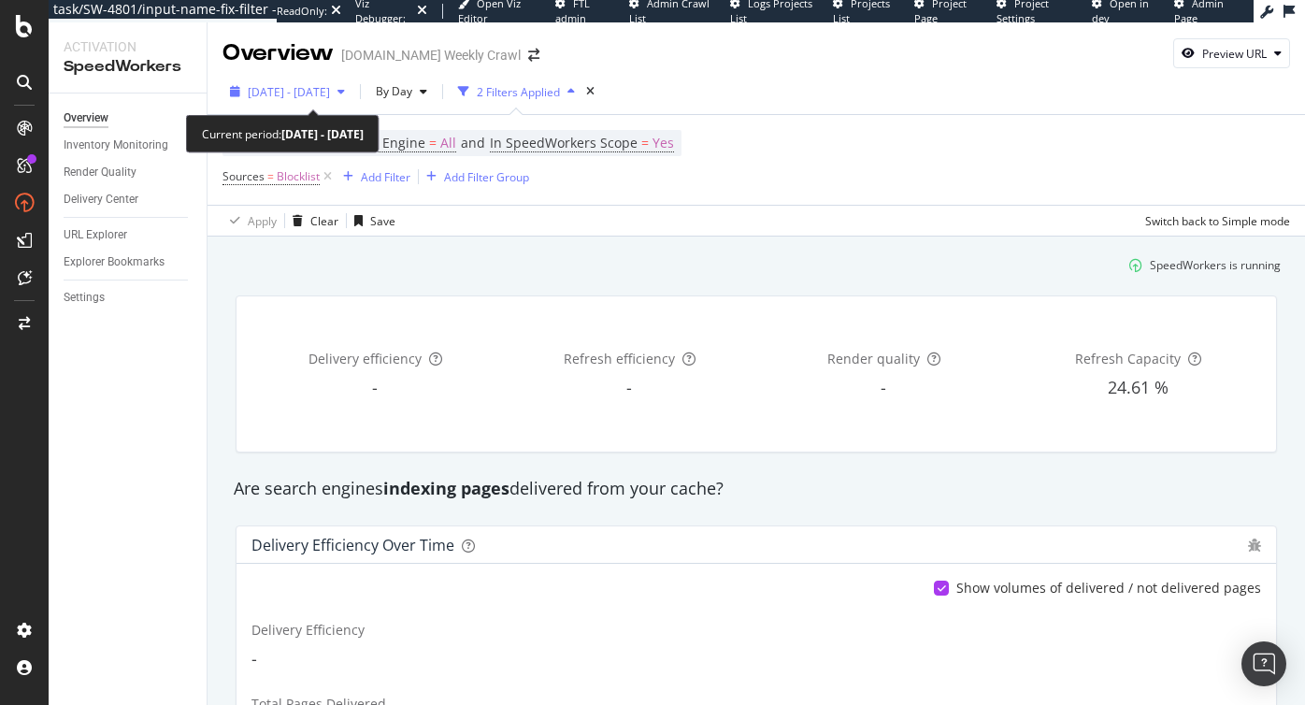
click at [330, 89] on span "[DATE] - [DATE]" at bounding box center [289, 92] width 82 height 16
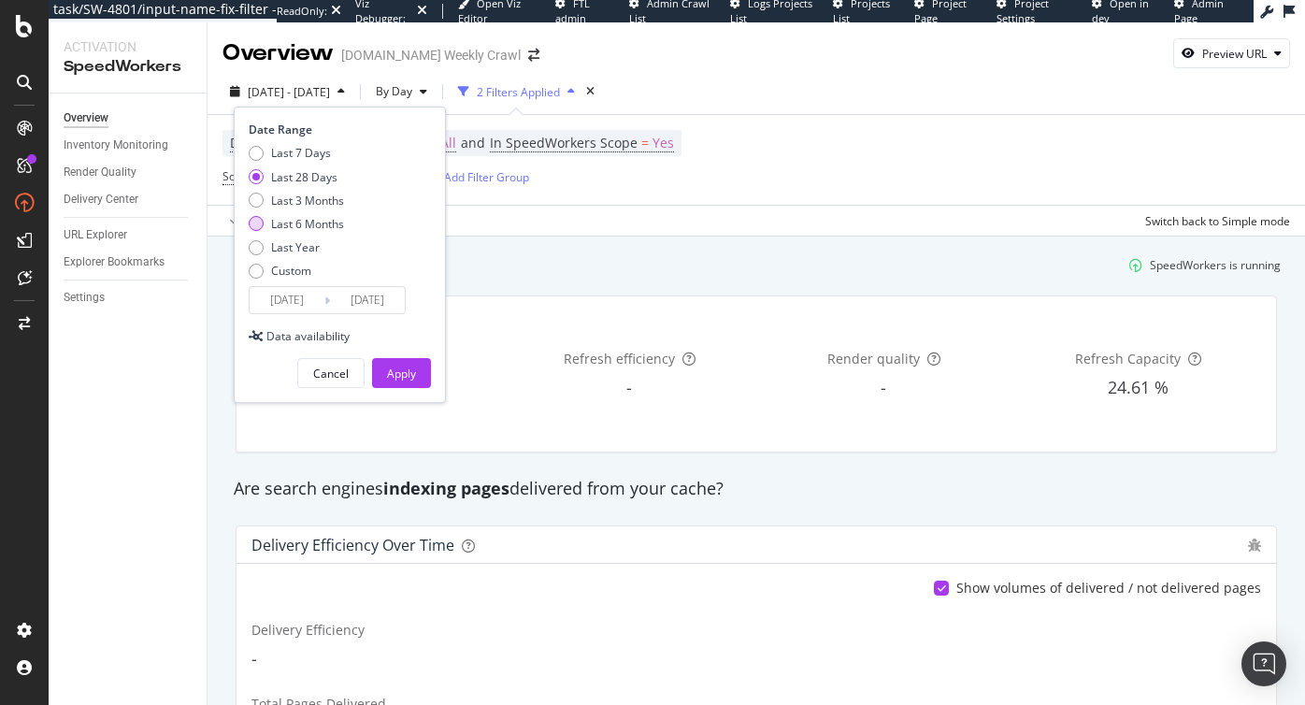
click at [324, 221] on div "Last 6 Months" at bounding box center [307, 224] width 73 height 16
type input "[DATE]"
click at [393, 372] on div "Apply" at bounding box center [401, 373] width 29 height 16
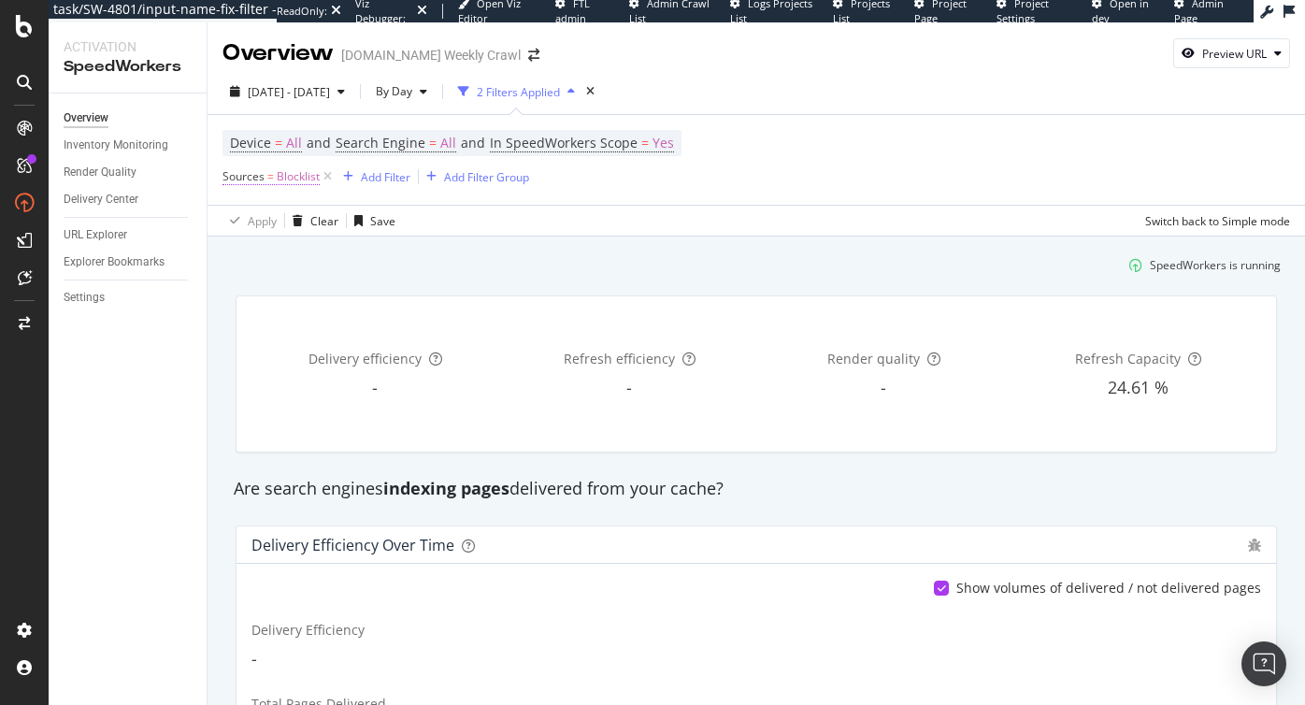
click at [293, 182] on span "Blocklist" at bounding box center [298, 177] width 43 height 26
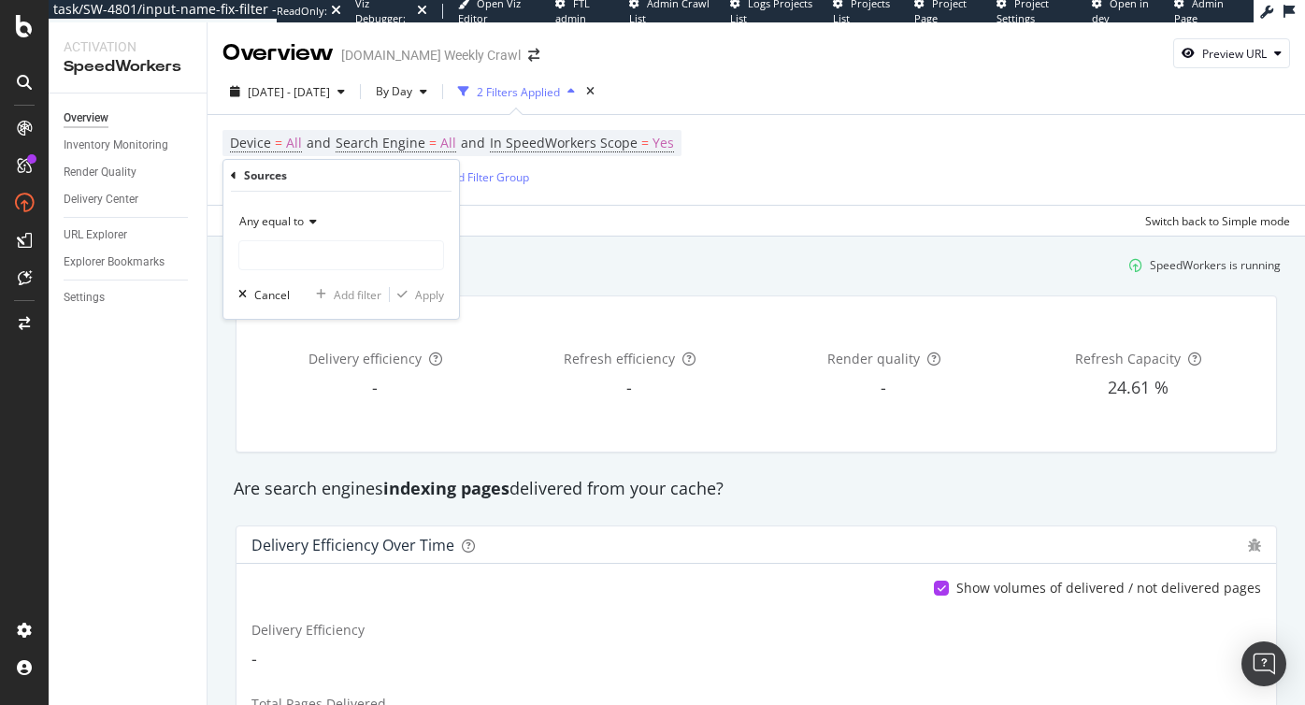
click at [616, 197] on div "Device = All and Search Engine = All and In SpeedWorkers Scope = Yes Sources = …" at bounding box center [755, 160] width 1067 height 90
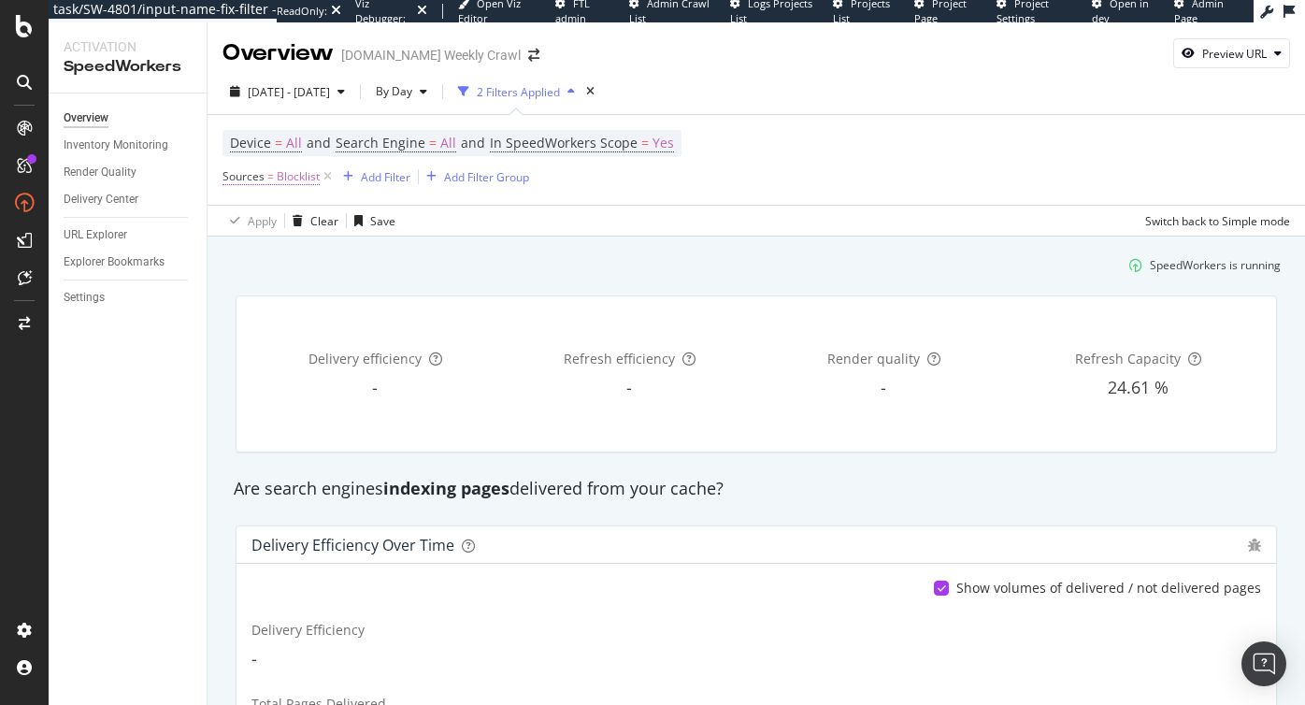
click at [307, 180] on span "Blocklist" at bounding box center [298, 177] width 43 height 26
click at [966, 115] on div "Device = All and Search Engine = All and In SpeedWorkers Scope = Yes Sources = …" at bounding box center [755, 160] width 1067 height 90
click at [291, 180] on span "Blocklist" at bounding box center [298, 177] width 43 height 26
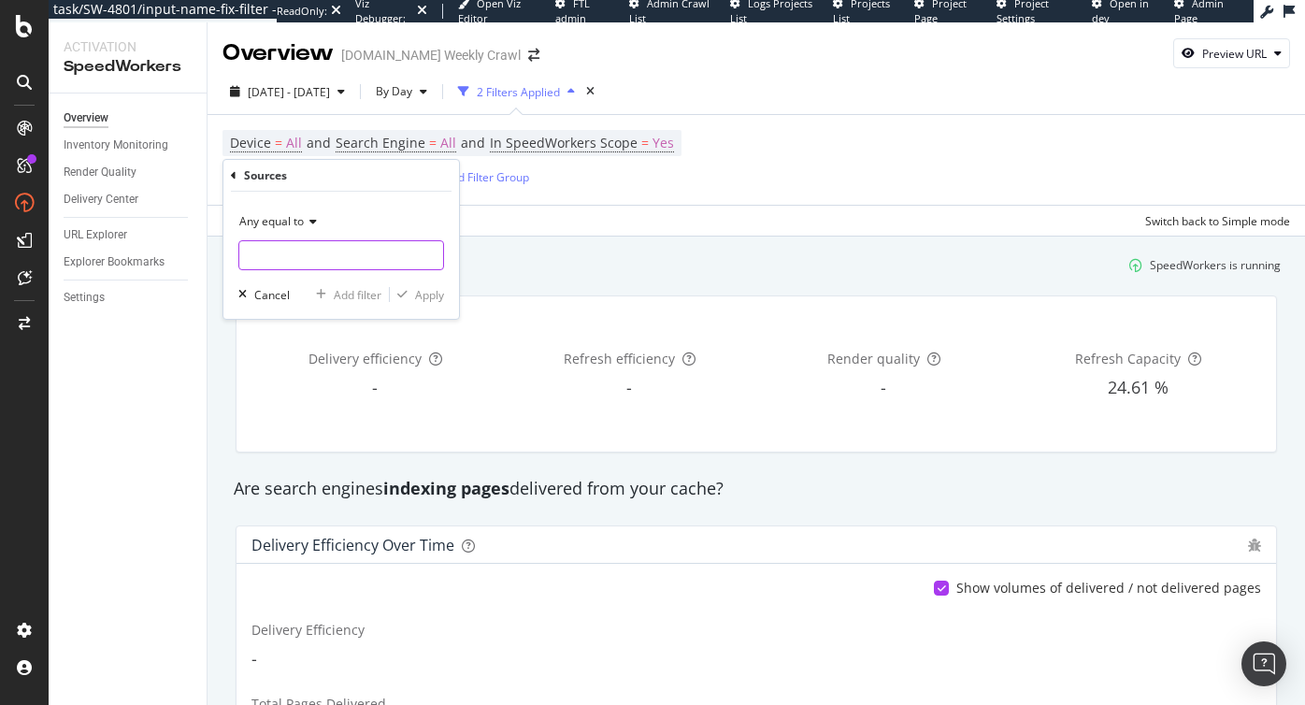
click at [388, 247] on input "text" at bounding box center [341, 255] width 204 height 30
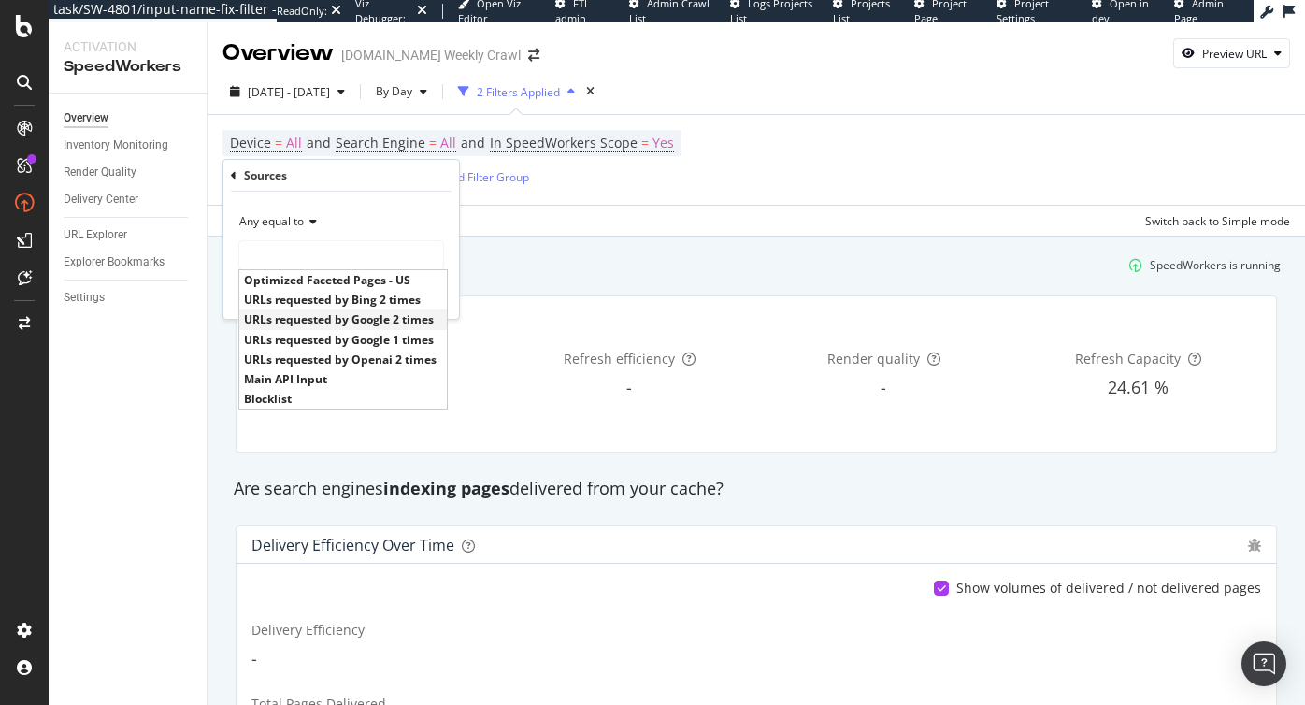
click at [327, 320] on span "URLs requested by Google 2 times" at bounding box center [343, 319] width 198 height 16
type input "URLs requested by Google 2 times"
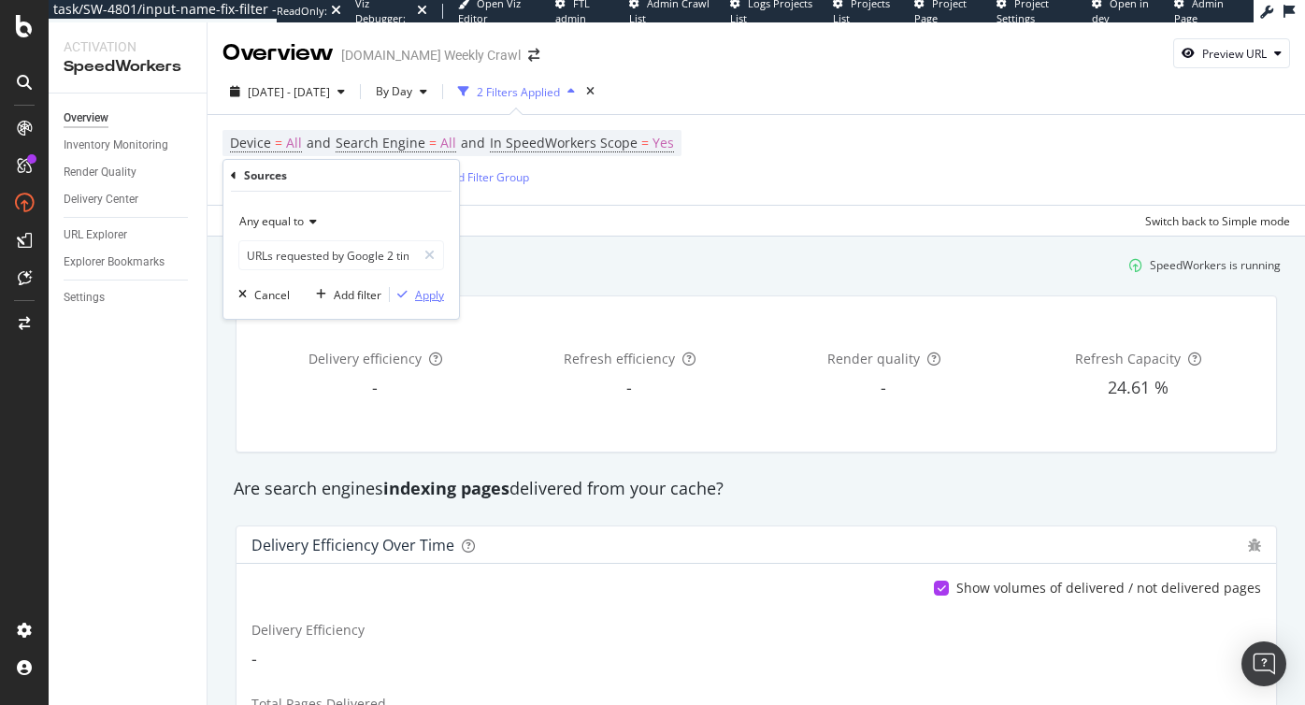
click at [422, 295] on div "Apply" at bounding box center [429, 295] width 29 height 16
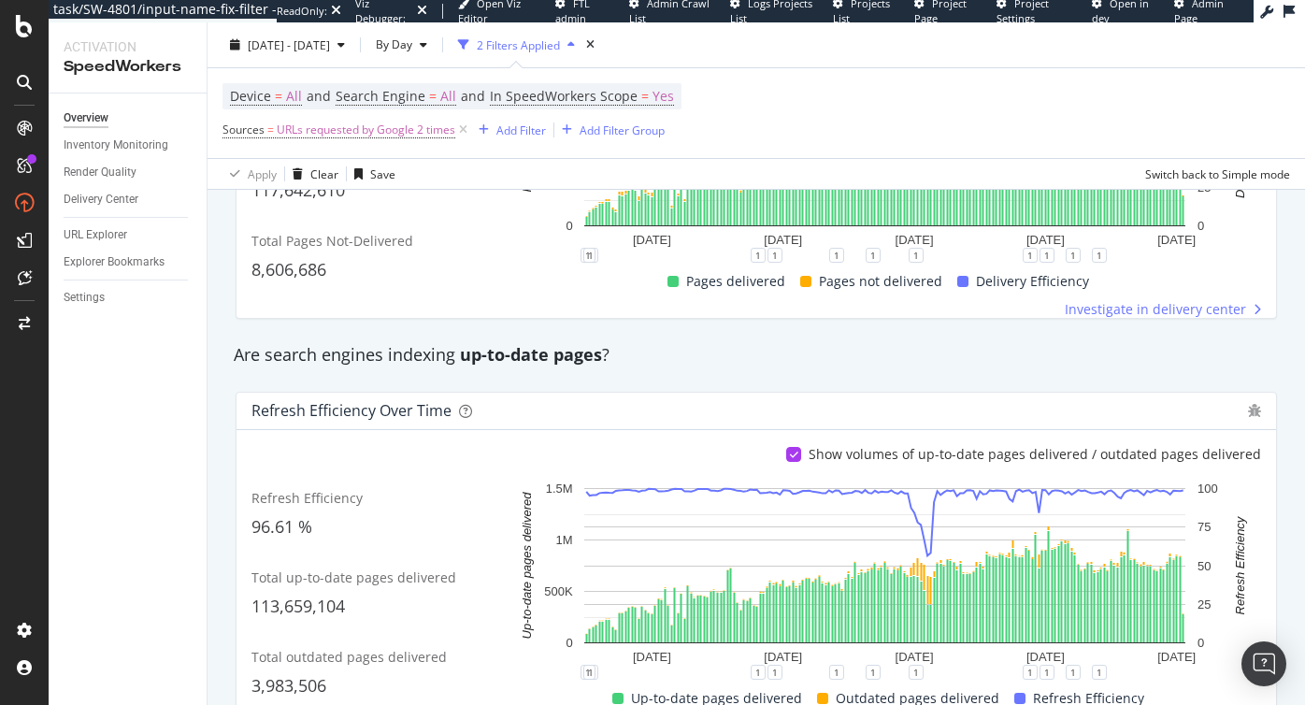
scroll to position [561, 0]
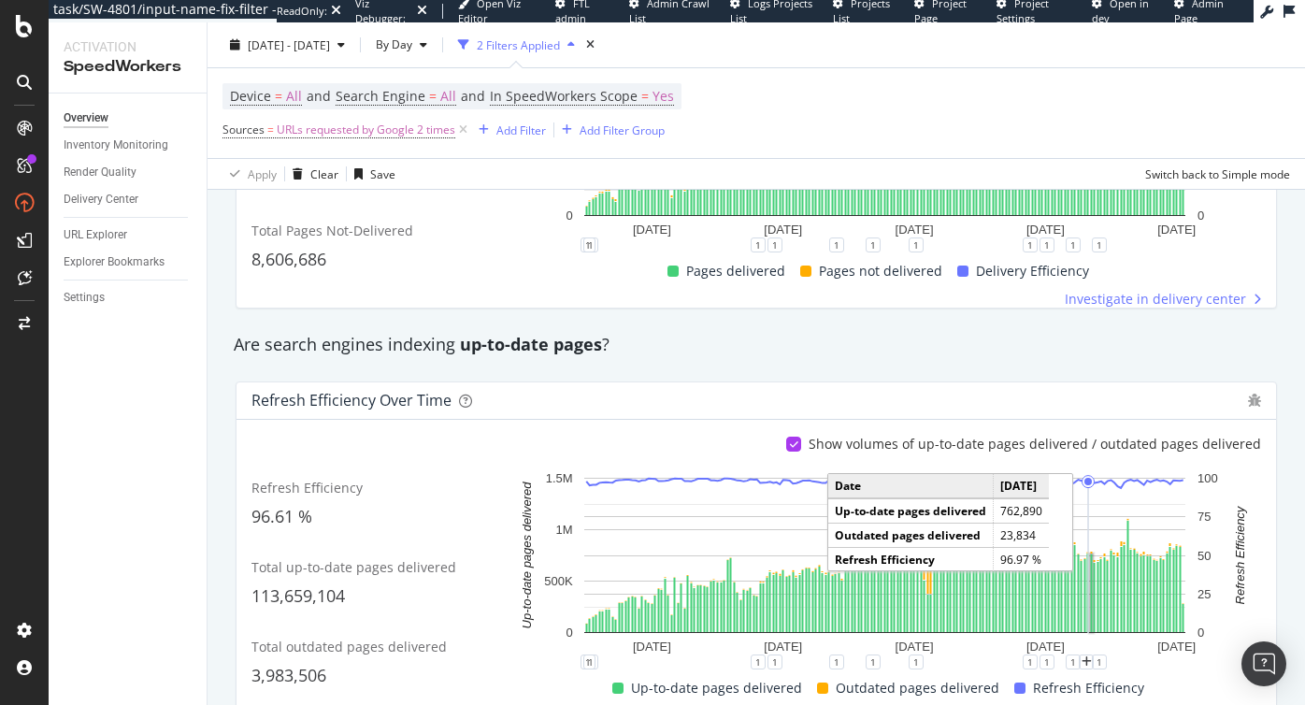
click at [1089, 573] on rect "A chart." at bounding box center [1091, 592] width 5 height 80
